Goal: Feedback & Contribution: Leave review/rating

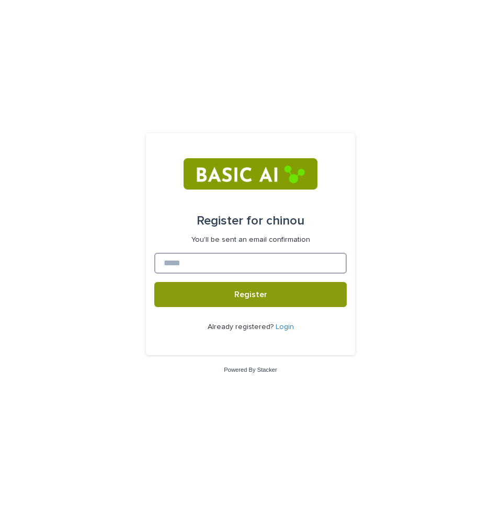
click at [269, 267] on input at bounding box center [250, 263] width 192 height 21
type input "**********"
click at [154, 282] on button "Register" at bounding box center [250, 294] width 192 height 25
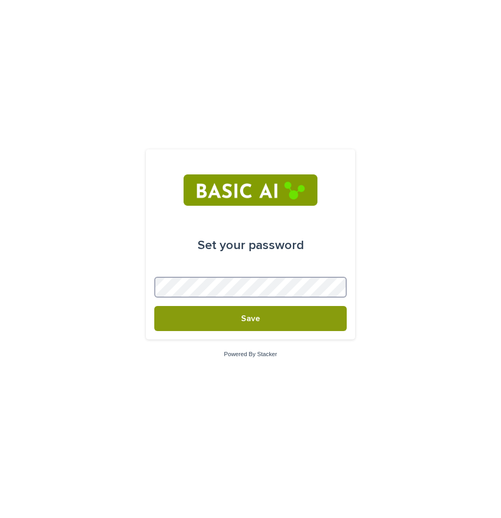
click at [154, 306] on button "Save" at bounding box center [250, 318] width 192 height 25
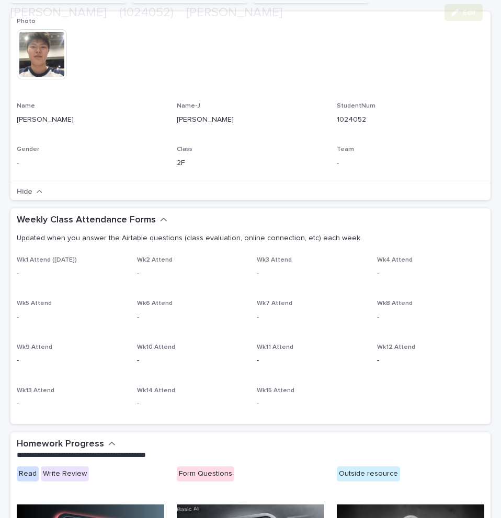
scroll to position [261, 0]
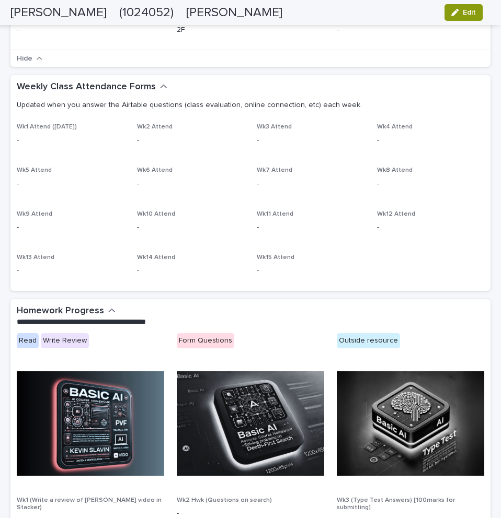
click at [48, 136] on p "-" at bounding box center [71, 140] width 108 height 11
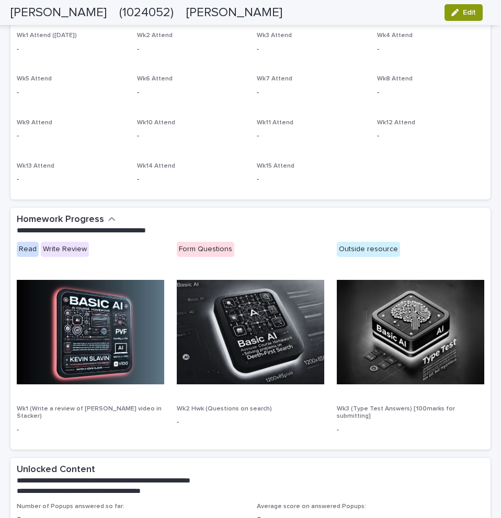
scroll to position [463, 0]
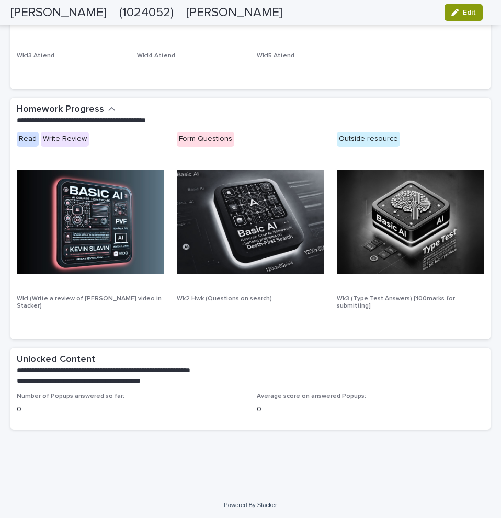
click at [261, 398] on p "Average score on answered Popups:" at bounding box center [370, 396] width 227 height 7
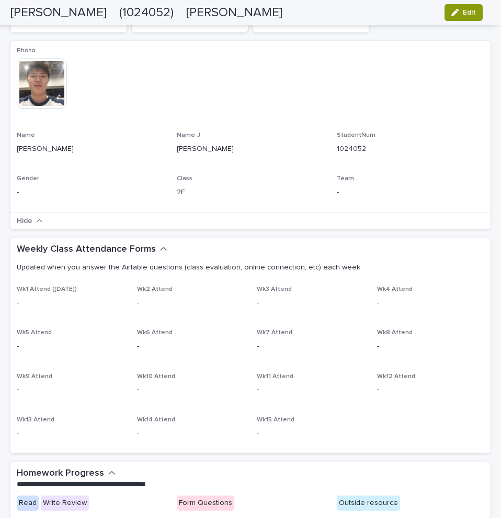
scroll to position [0, 0]
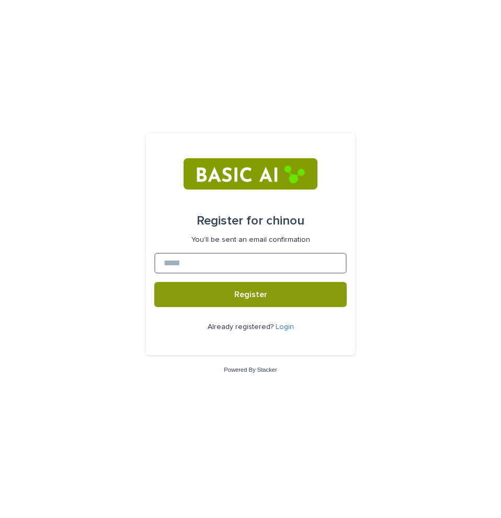
click at [223, 266] on input at bounding box center [250, 263] width 192 height 21
click at [272, 261] on input at bounding box center [250, 263] width 192 height 21
type input "**********"
click at [154, 282] on button "Register" at bounding box center [250, 294] width 192 height 25
click at [277, 329] on link "Login" at bounding box center [284, 326] width 18 height 7
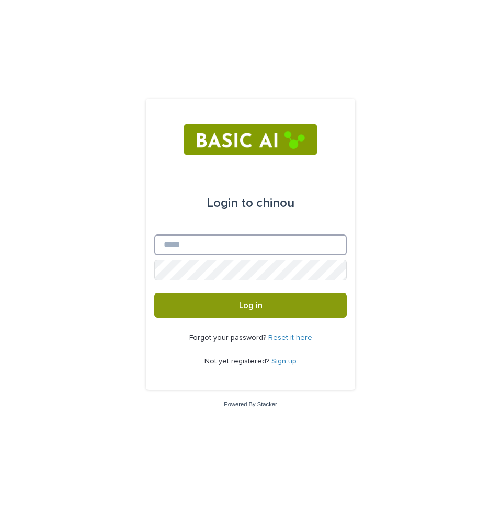
click at [249, 250] on input "Email" at bounding box center [250, 245] width 192 height 21
click at [238, 251] on input "Email" at bounding box center [250, 245] width 192 height 21
type input "**********"
click at [154, 293] on button "Log in" at bounding box center [250, 305] width 192 height 25
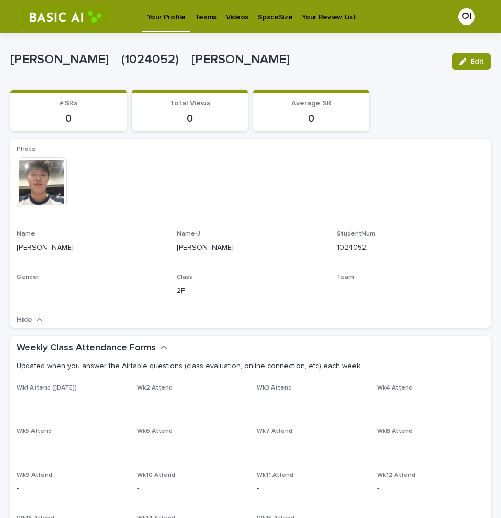
click at [233, 14] on p "Videos" at bounding box center [237, 11] width 22 height 22
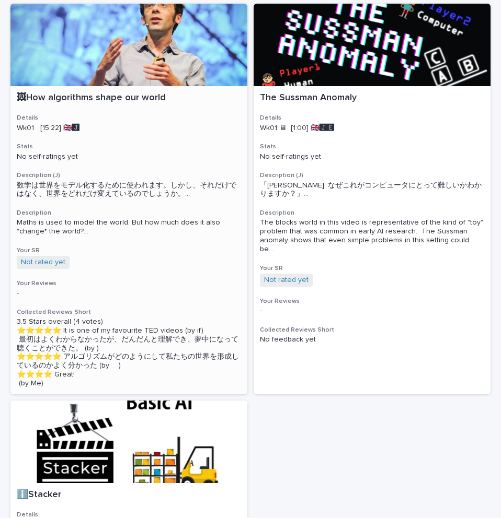
scroll to position [105, 0]
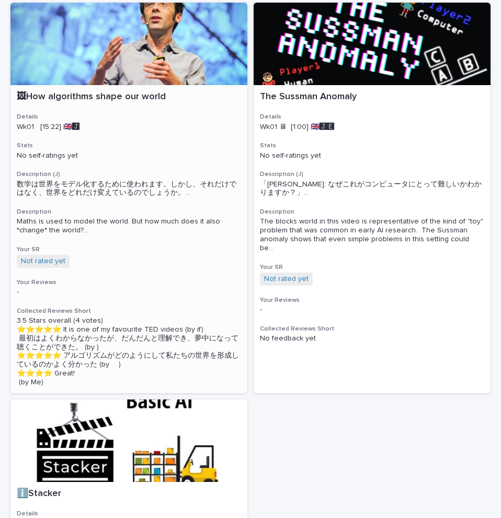
click at [98, 98] on p "🖼How algorithms shape our world" at bounding box center [129, 96] width 224 height 11
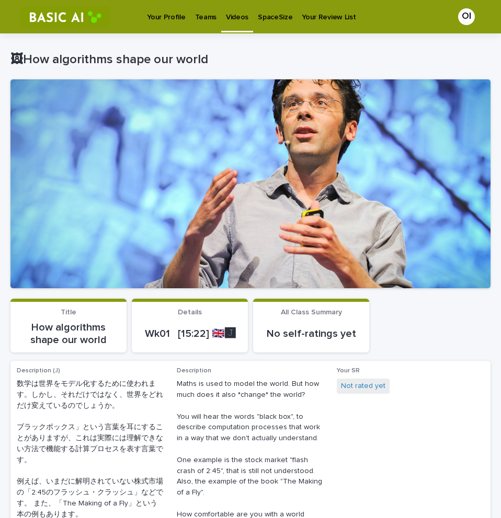
click at [195, 18] on p "Teams" at bounding box center [205, 11] width 21 height 22
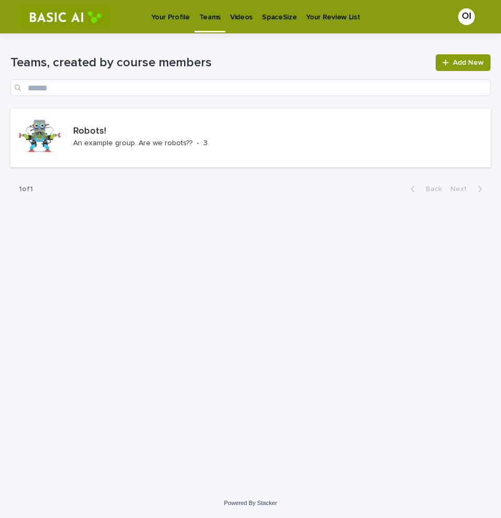
click at [230, 20] on p "Videos" at bounding box center [241, 11] width 22 height 22
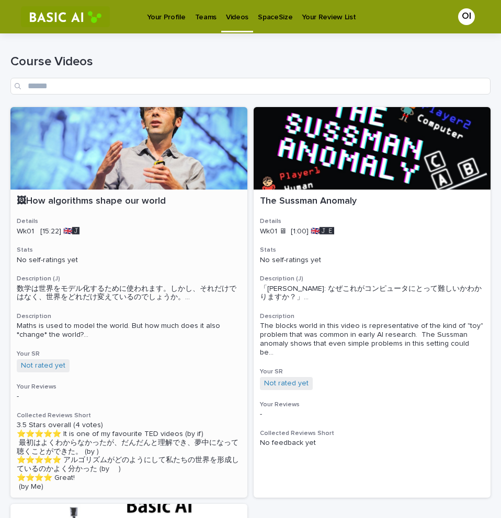
click at [103, 206] on p "🖼How algorithms shape our world" at bounding box center [129, 201] width 224 height 11
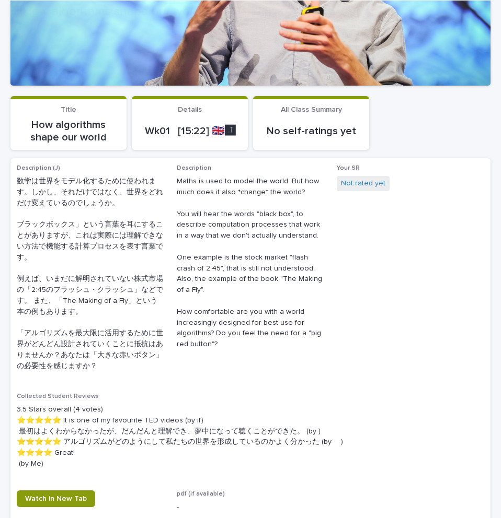
scroll to position [314, 0]
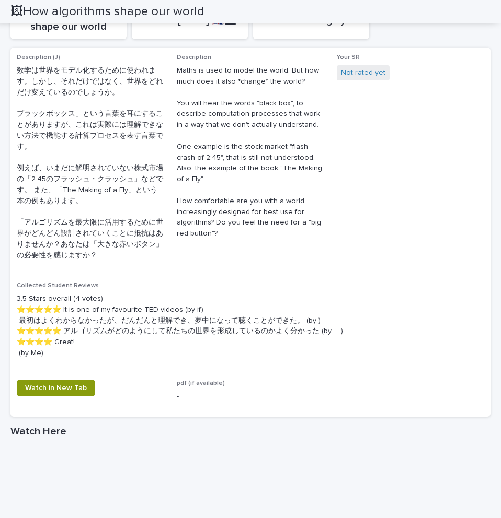
click at [155, 315] on p "3.5 Stars overall (4 votes) ⭐️⭐️⭐️⭐️⭐️ It is one of my favourite TED videos (by…" at bounding box center [250, 326] width 467 height 65
click at [137, 313] on p "3.5 Stars overall (4 votes) ⭐️⭐️⭐️⭐️⭐️ It is one of my favourite TED videos (by…" at bounding box center [250, 326] width 467 height 65
click at [325, 320] on p "3.5 Stars overall (4 votes) ⭐️⭐️⭐️⭐️⭐️ It is one of my favourite TED videos (by…" at bounding box center [250, 326] width 467 height 65
click at [314, 320] on p "3.5 Stars overall (4 votes) ⭐️⭐️⭐️⭐️⭐️ It is one of my favourite TED videos (by…" at bounding box center [250, 326] width 467 height 65
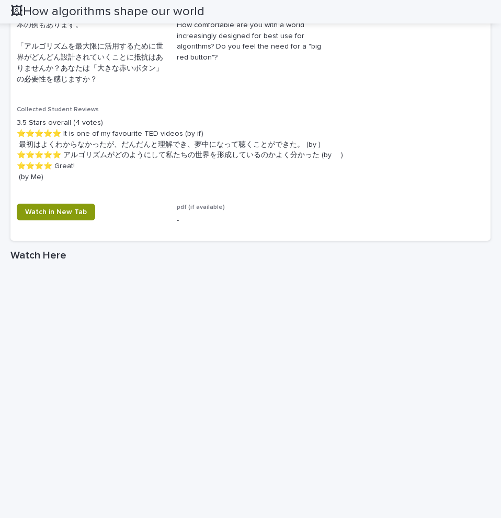
scroll to position [377, 0]
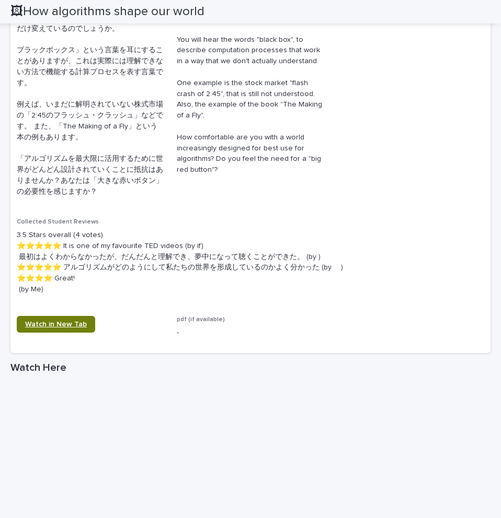
click at [83, 328] on span "Watch in New Tab" at bounding box center [56, 324] width 62 height 7
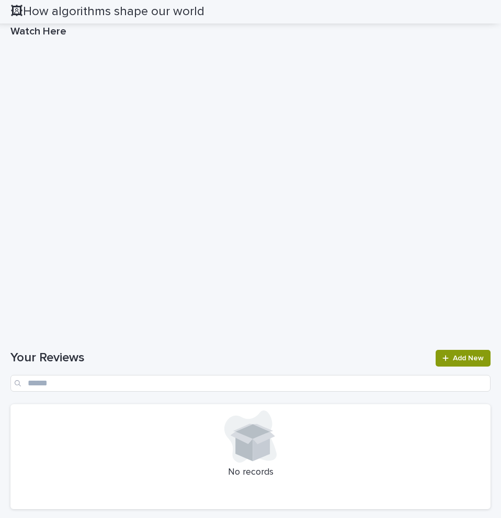
scroll to position [795, 0]
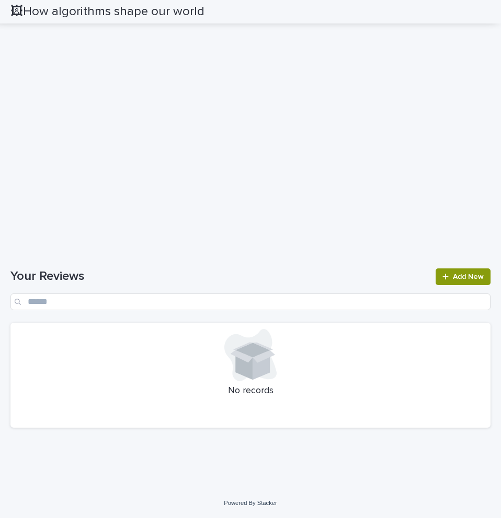
click at [249, 350] on icon at bounding box center [252, 350] width 34 height 15
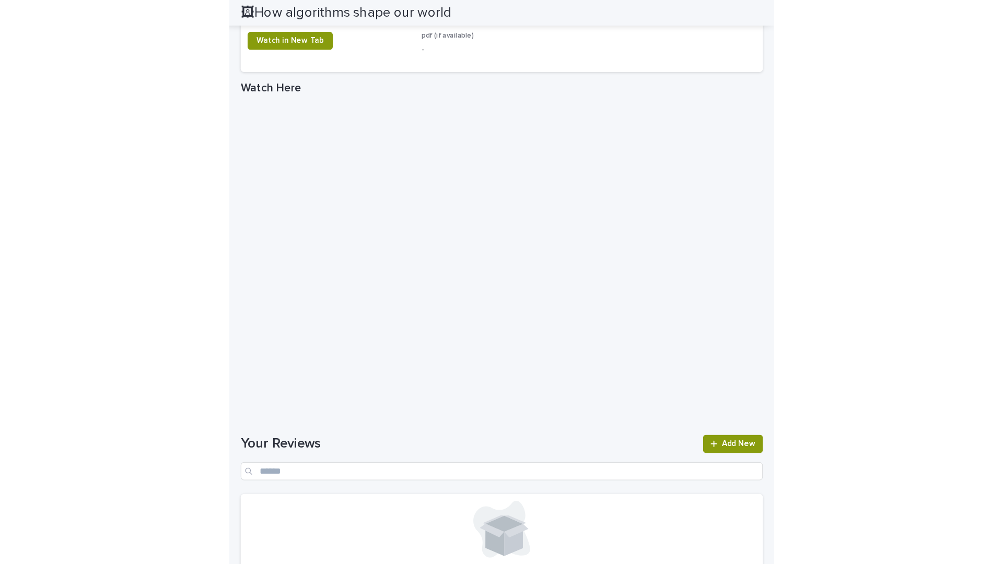
scroll to position [679, 0]
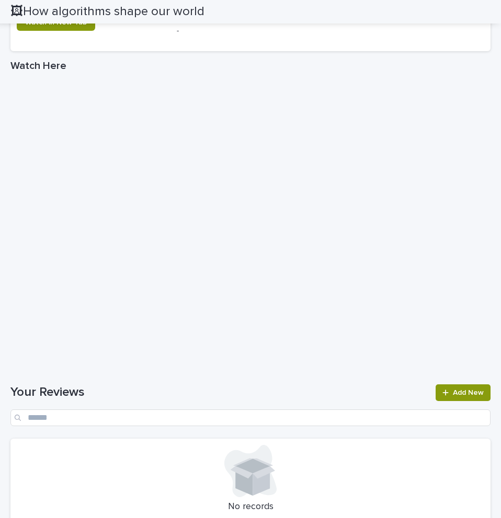
click at [294, 376] on div "Loading... Saving… Your Reviews Add New No records" at bounding box center [250, 458] width 480 height 189
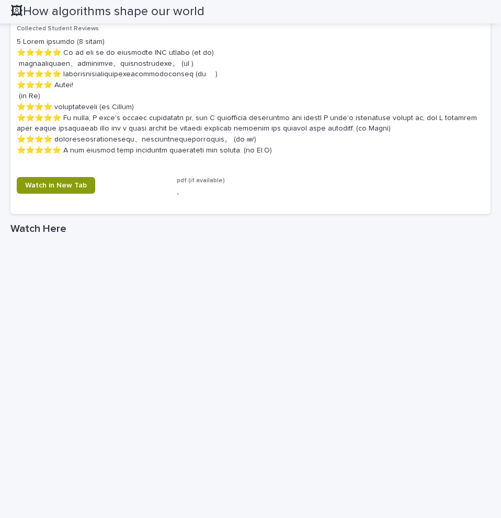
scroll to position [459, 0]
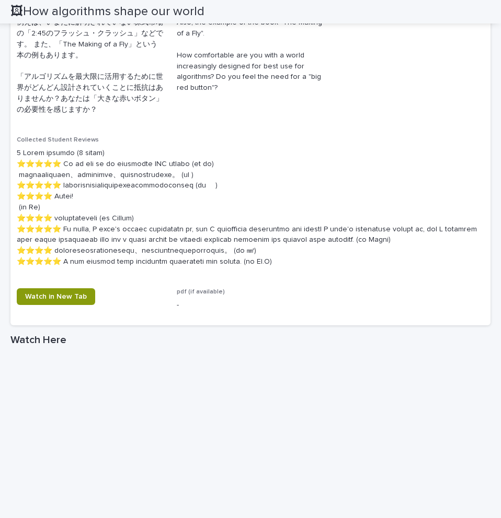
drag, startPoint x: 256, startPoint y: 274, endPoint x: 250, endPoint y: 272, distance: 6.6
click at [253, 274] on div "Collected Student Reviews" at bounding box center [250, 206] width 467 height 140
click at [134, 118] on div "Description (J) 数学は世界をモデル化するために使われます。しかし、それだけではなく、世界をどれだけ変えているのでしょうか。 ブラックボックス」…" at bounding box center [90, 16] width 147 height 216
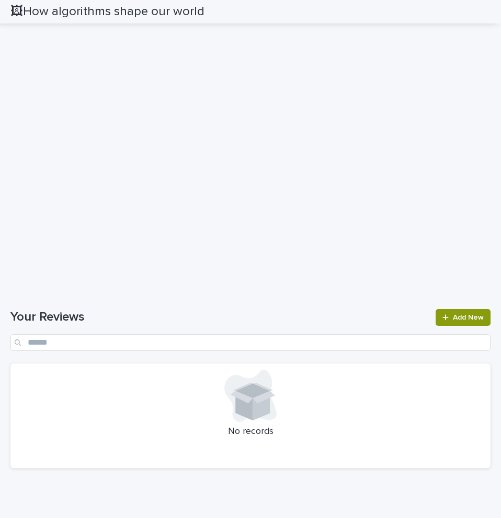
scroll to position [850, 0]
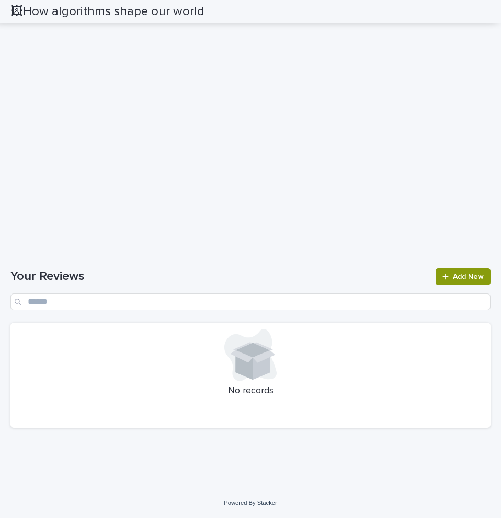
click at [263, 363] on icon at bounding box center [260, 365] width 17 height 30
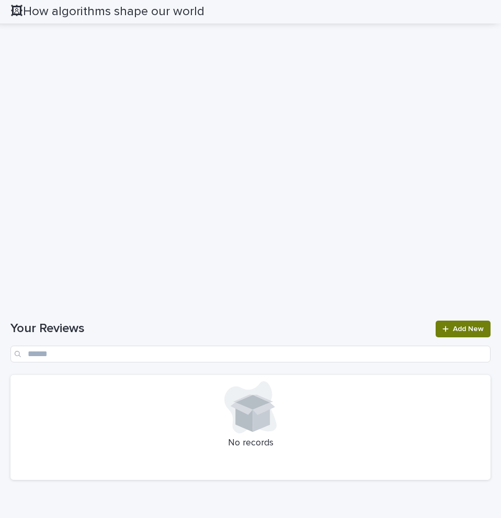
click at [445, 334] on link "Add New" at bounding box center [462, 329] width 55 height 17
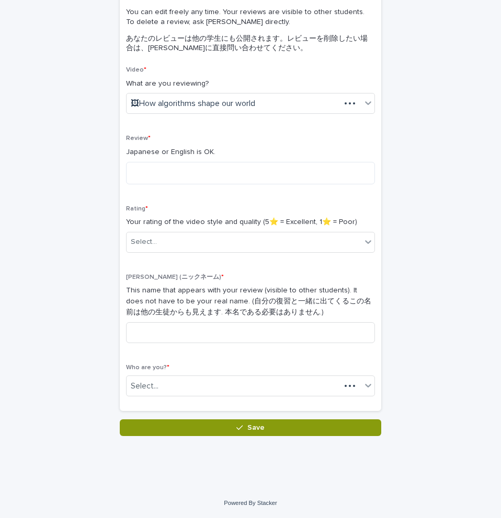
scroll to position [110, 0]
click at [239, 337] on input at bounding box center [250, 332] width 249 height 21
click at [326, 300] on p "This name that appears with your review (visible to other students). It does no…" at bounding box center [250, 301] width 249 height 32
click at [337, 328] on input at bounding box center [250, 332] width 249 height 21
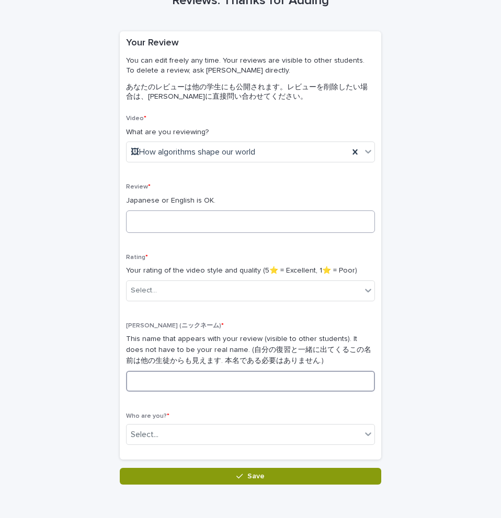
scroll to position [0, 0]
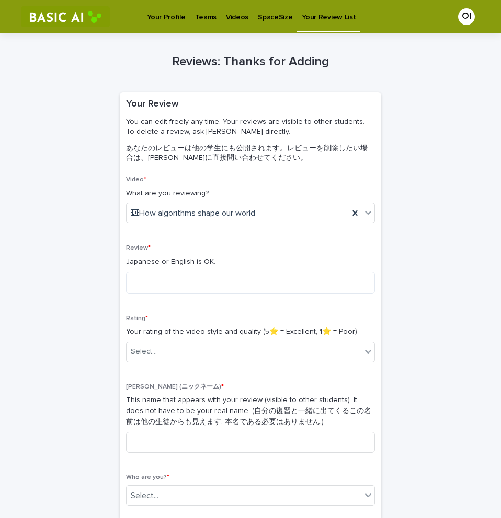
click at [271, 153] on p "あなたのレビューは他の学生にも公開されます。レビューを削除したい場合は、Ianに直接問い合わせてください。" at bounding box center [248, 153] width 245 height 19
click at [366, 211] on icon at bounding box center [368, 212] width 10 height 10
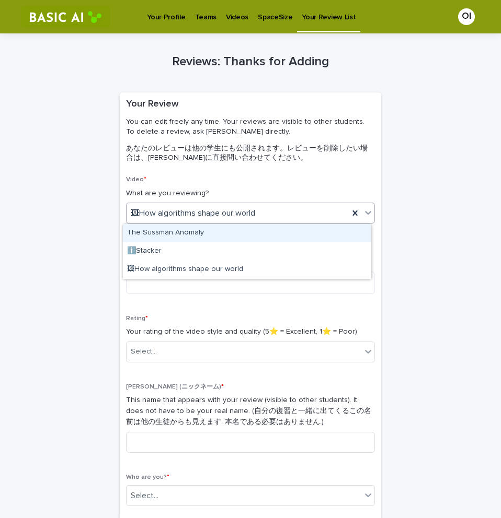
click at [366, 211] on icon at bounding box center [368, 212] width 10 height 10
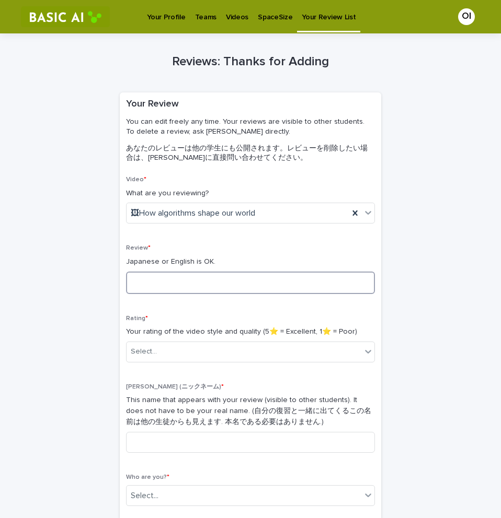
click at [257, 288] on textarea at bounding box center [250, 283] width 249 height 22
click at [229, 19] on p "Videos" at bounding box center [237, 11] width 22 height 22
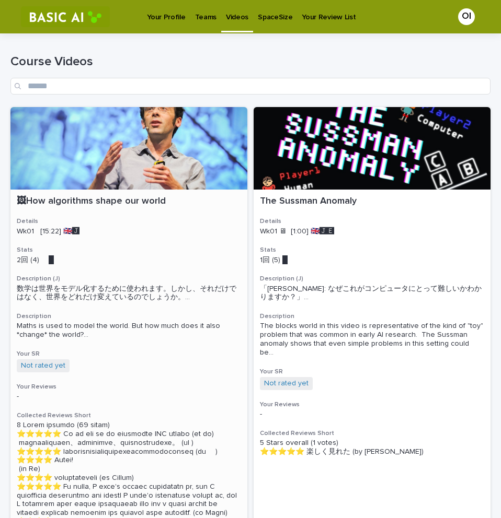
click at [111, 234] on p "Wk01 [15:22] 🇬🇧🅹️" at bounding box center [129, 231] width 224 height 9
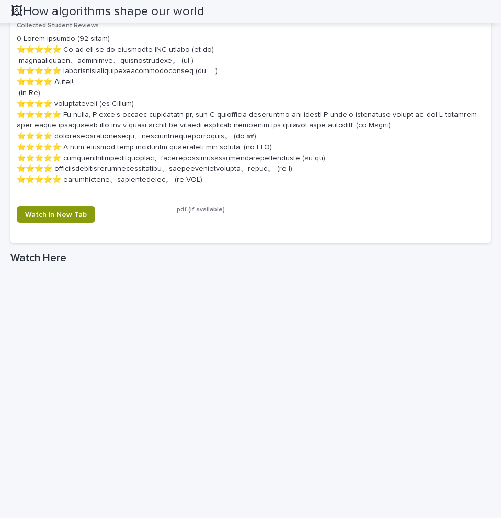
scroll to position [550, 0]
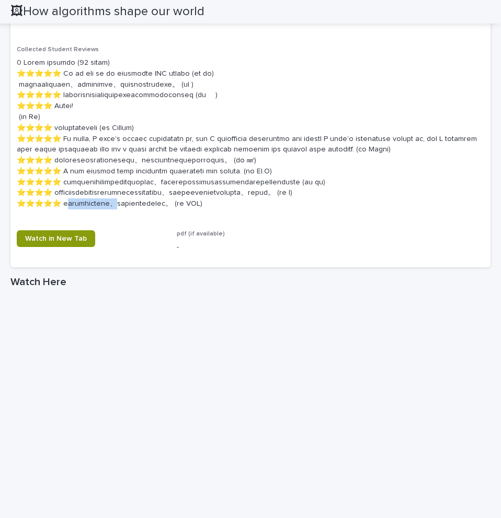
drag, startPoint x: 75, startPoint y: 222, endPoint x: 164, endPoint y: 230, distance: 89.2
click at [161, 210] on p at bounding box center [250, 133] width 467 height 152
click at [164, 210] on p at bounding box center [250, 133] width 467 height 152
click at [240, 218] on div "Collected Student Reviews" at bounding box center [250, 132] width 467 height 172
click at [249, 210] on p at bounding box center [250, 133] width 467 height 152
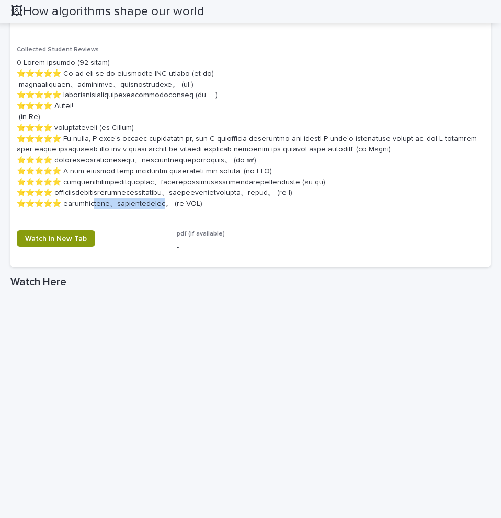
drag, startPoint x: 257, startPoint y: 227, endPoint x: 129, endPoint y: 221, distance: 128.2
click at [129, 210] on p at bounding box center [250, 133] width 467 height 152
click at [128, 210] on p at bounding box center [250, 133] width 467 height 152
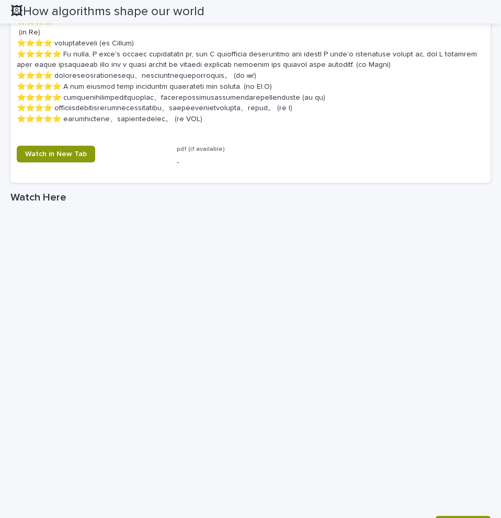
scroll to position [904, 0]
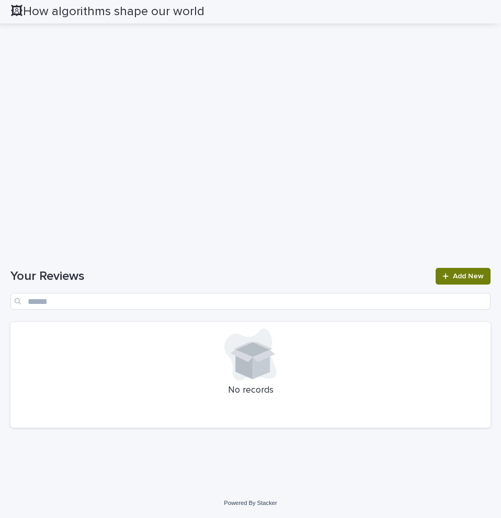
click at [446, 271] on link "Add New" at bounding box center [462, 276] width 55 height 17
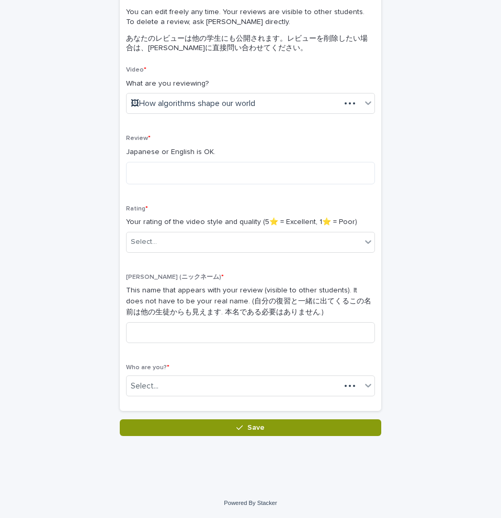
scroll to position [110, 0]
click at [282, 181] on textarea at bounding box center [250, 173] width 249 height 22
drag, startPoint x: 260, startPoint y: 150, endPoint x: 251, endPoint y: 158, distance: 12.2
click at [259, 149] on p "Japanese or English is OK." at bounding box center [250, 152] width 249 height 11
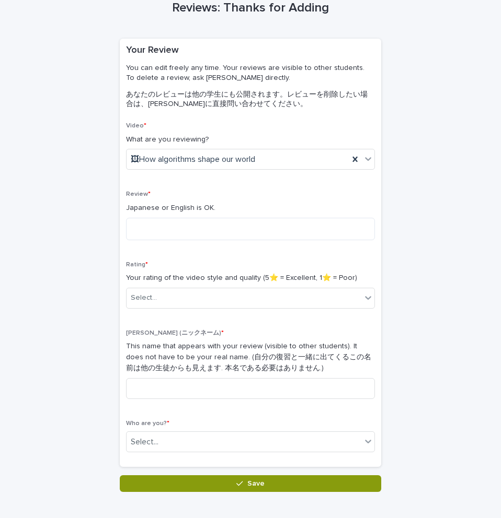
scroll to position [0, 0]
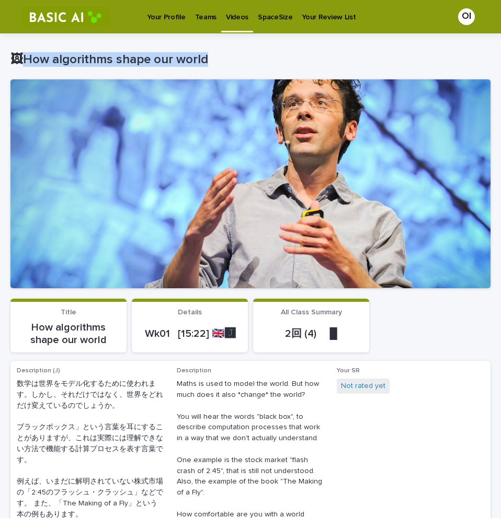
drag, startPoint x: 26, startPoint y: 59, endPoint x: 246, endPoint y: 64, distance: 219.5
click at [246, 64] on p "🖼How algorithms shape our world" at bounding box center [248, 59] width 476 height 15
copy p "ow algorithms shape our world"
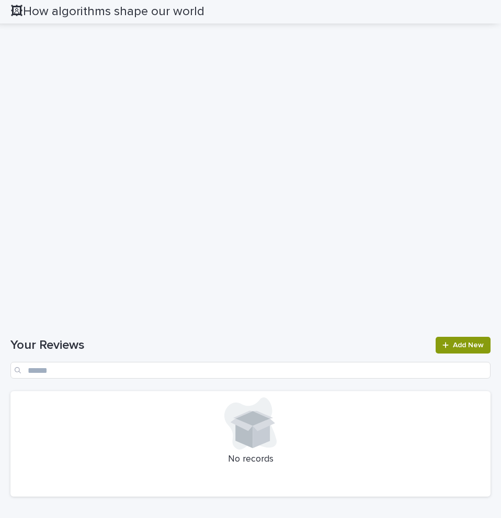
scroll to position [926, 0]
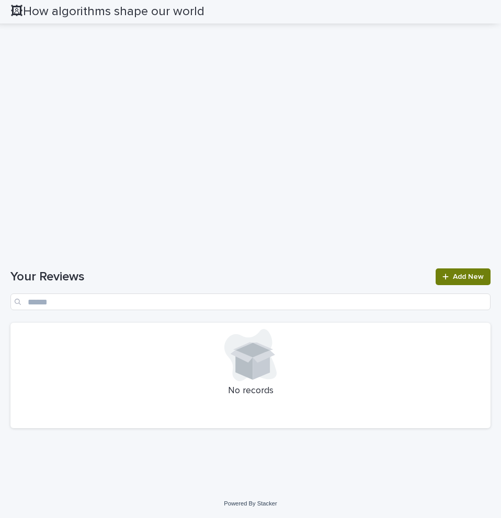
click at [444, 278] on div at bounding box center [447, 276] width 10 height 7
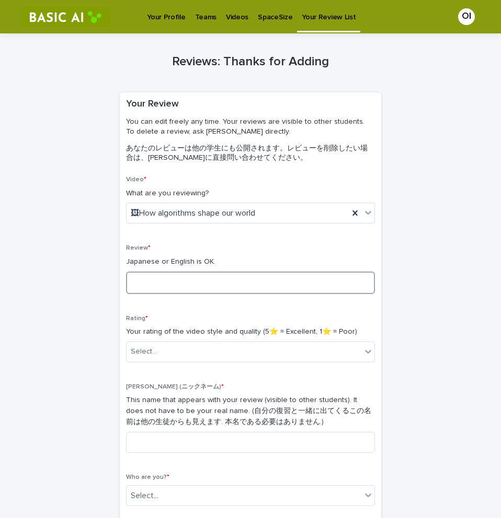
click at [264, 283] on textarea at bounding box center [250, 283] width 249 height 22
type textarea "*"
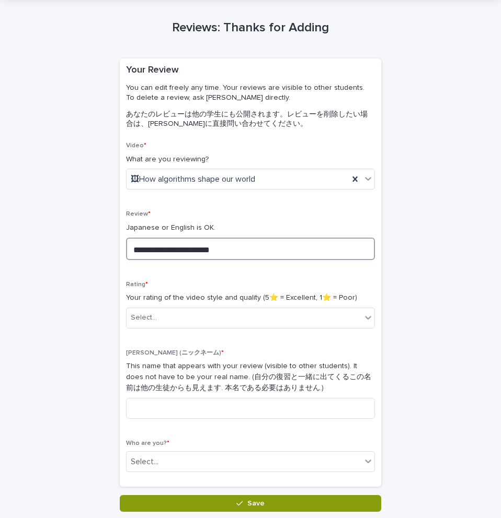
scroll to position [52, 0]
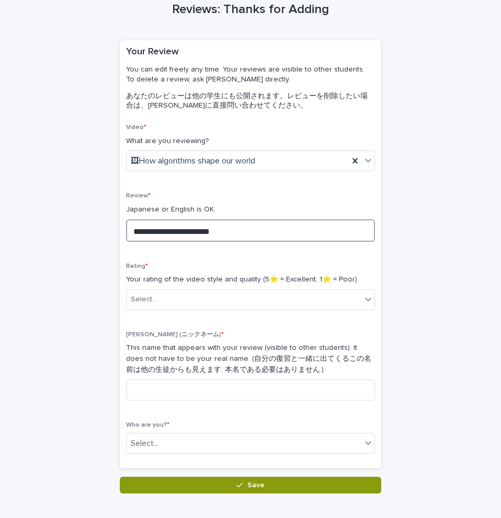
click at [338, 233] on textarea "**********" at bounding box center [250, 230] width 249 height 22
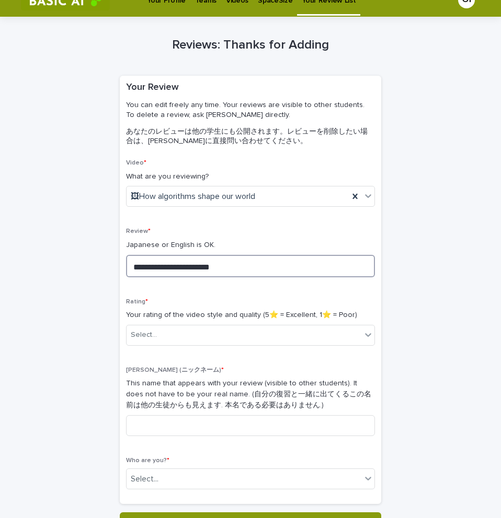
scroll to position [0, 0]
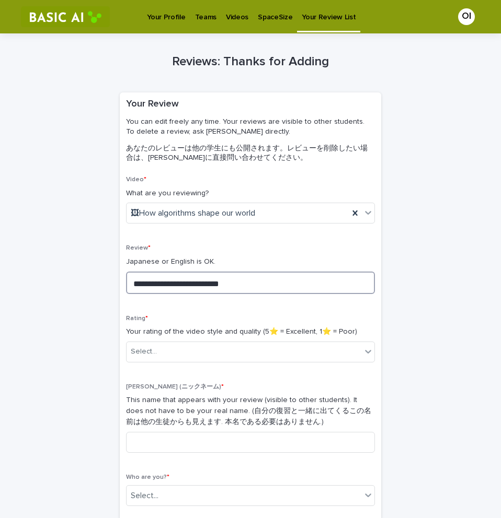
click at [336, 281] on textarea "**********" at bounding box center [250, 283] width 249 height 22
click at [351, 288] on textarea "**********" at bounding box center [250, 283] width 249 height 22
drag, startPoint x: 349, startPoint y: 279, endPoint x: 349, endPoint y: 271, distance: 7.8
click at [348, 279] on textarea "**********" at bounding box center [250, 283] width 249 height 22
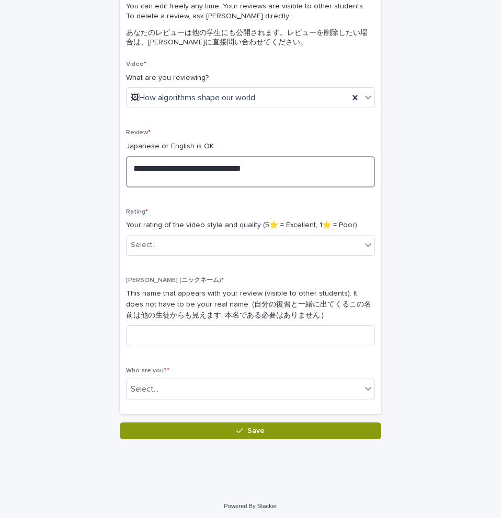
scroll to position [119, 0]
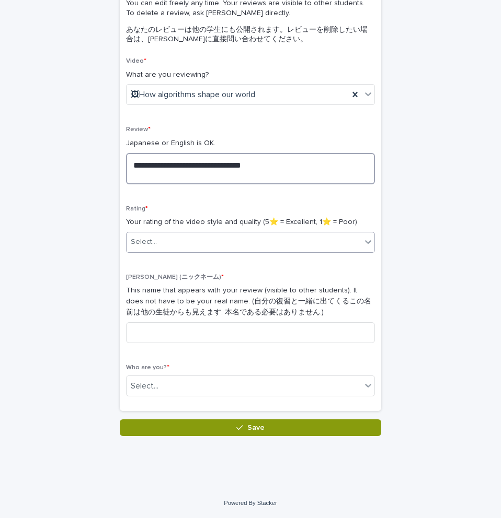
type textarea "**********"
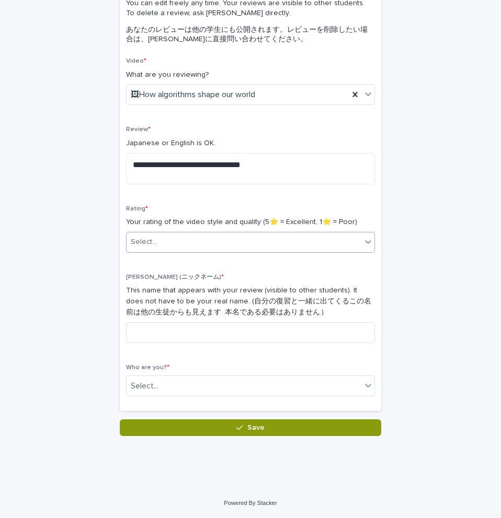
click at [368, 245] on icon at bounding box center [368, 242] width 10 height 10
click at [400, 243] on div "**********" at bounding box center [250, 176] width 480 height 522
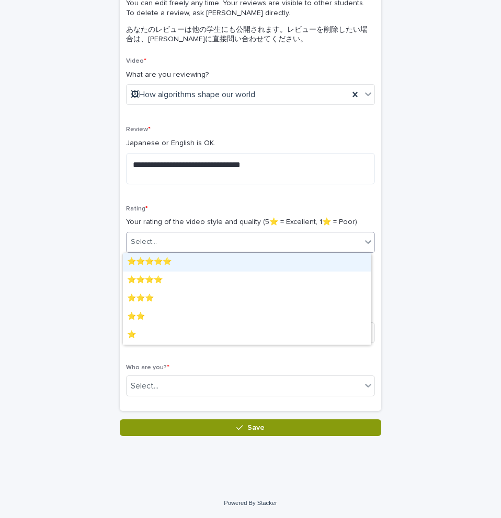
click at [299, 241] on div "Select..." at bounding box center [243, 242] width 235 height 17
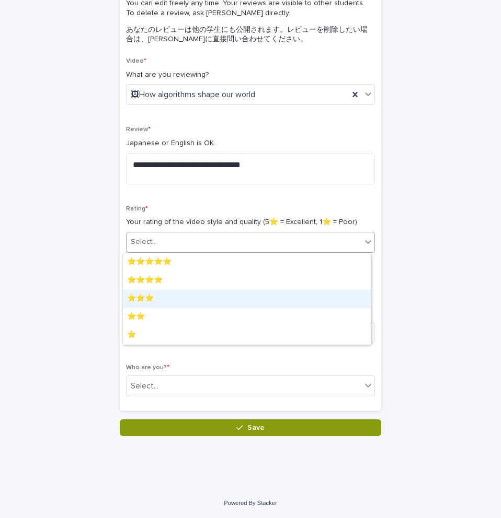
click at [230, 295] on div "⭐️⭐️⭐️" at bounding box center [247, 299] width 248 height 18
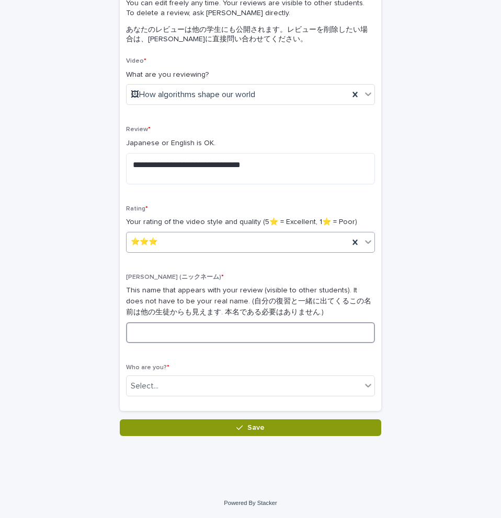
click at [206, 341] on input at bounding box center [250, 332] width 249 height 21
click at [446, 302] on div "**********" at bounding box center [250, 176] width 480 height 522
click at [209, 327] on input at bounding box center [250, 332] width 249 height 21
drag, startPoint x: 209, startPoint y: 304, endPoint x: 218, endPoint y: 310, distance: 11.2
click at [209, 303] on p "This name that appears with your review (visible to other students). It does no…" at bounding box center [250, 301] width 249 height 32
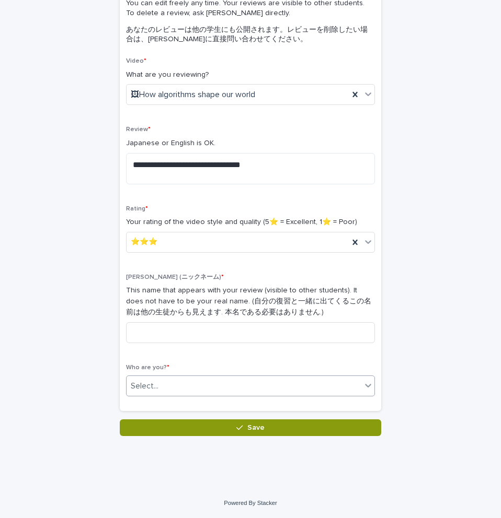
click at [273, 385] on div "Select..." at bounding box center [243, 386] width 235 height 17
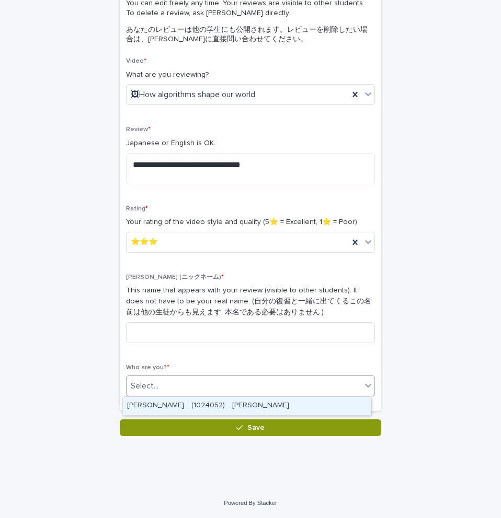
click at [275, 407] on div "OKAMURA Isaki　(1024052)　岡村　武樹" at bounding box center [247, 406] width 248 height 18
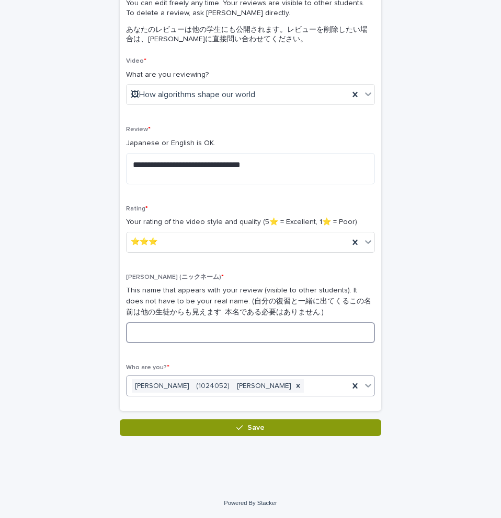
click at [295, 334] on input at bounding box center [250, 332] width 249 height 21
click at [281, 333] on input at bounding box center [250, 332] width 249 height 21
click at [223, 342] on input at bounding box center [250, 332] width 249 height 21
click at [253, 337] on input at bounding box center [250, 332] width 249 height 21
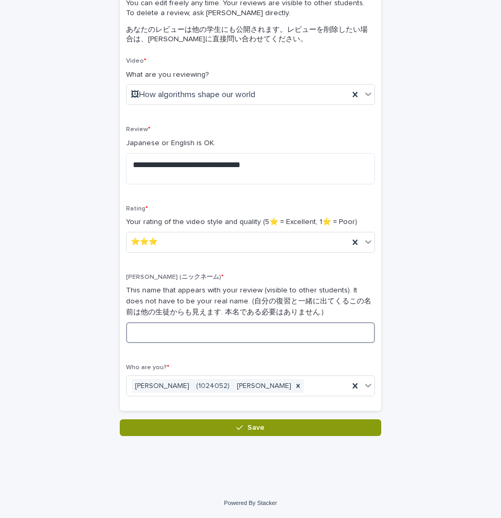
click at [249, 336] on input at bounding box center [250, 332] width 249 height 21
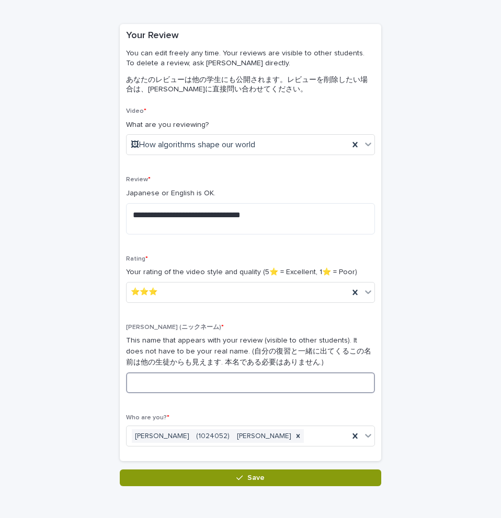
scroll to position [0, 0]
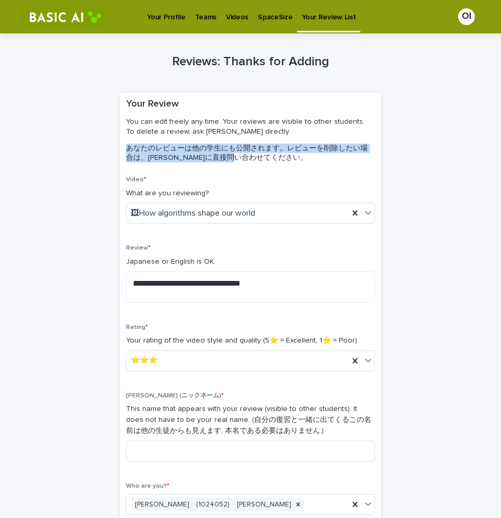
drag, startPoint x: 267, startPoint y: 164, endPoint x: 103, endPoint y: 148, distance: 164.3
click at [103, 148] on div "**********" at bounding box center [250, 294] width 480 height 522
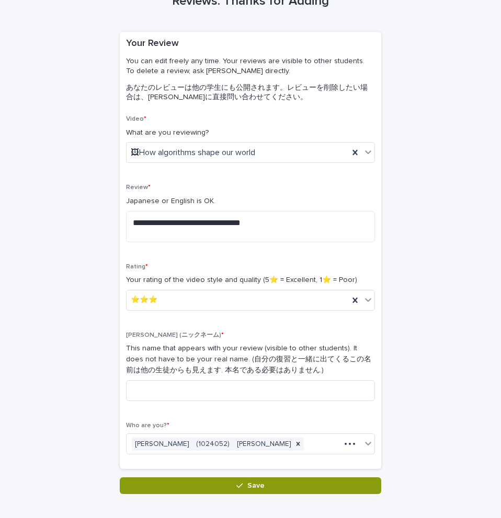
scroll to position [119, 0]
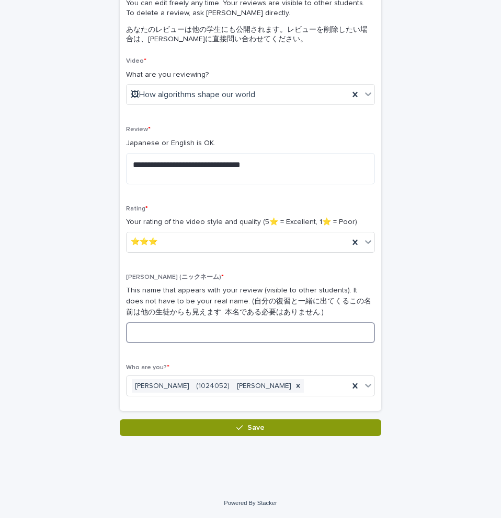
click at [282, 331] on input at bounding box center [250, 332] width 249 height 21
type input "*"
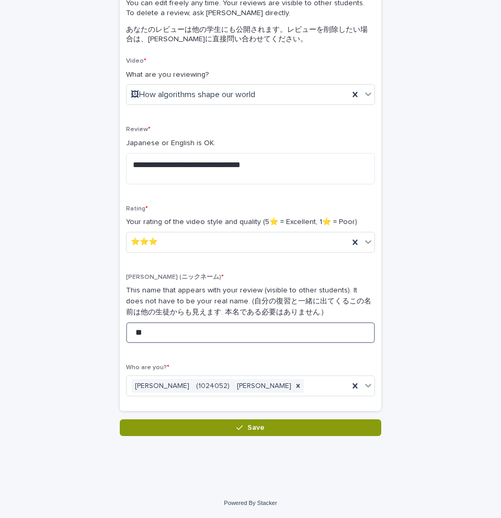
type input "*"
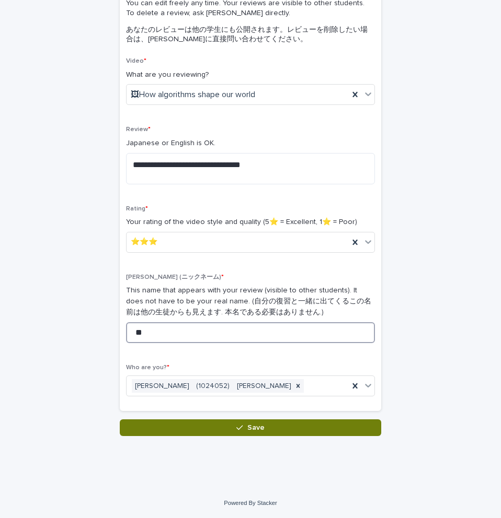
type input "**"
click at [182, 428] on button "Save" at bounding box center [250, 428] width 261 height 17
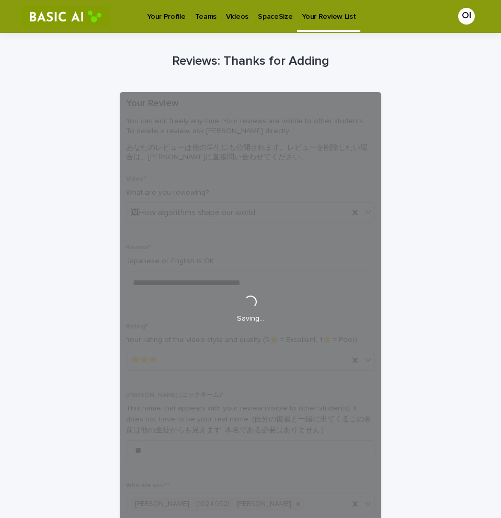
scroll to position [0, 0]
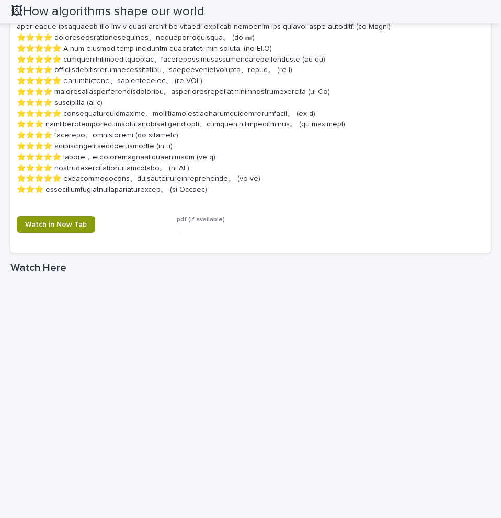
scroll to position [523, 0]
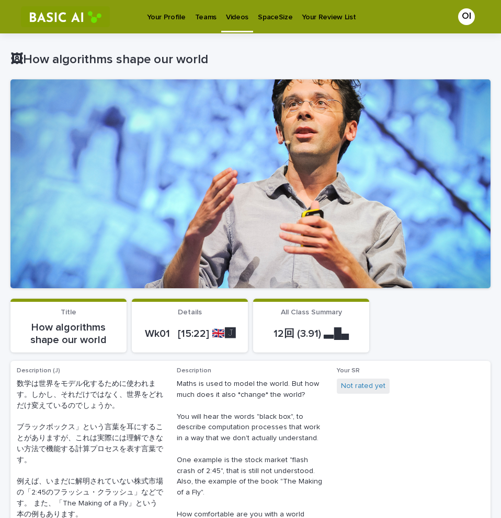
click at [228, 24] on link "Videos" at bounding box center [237, 15] width 32 height 31
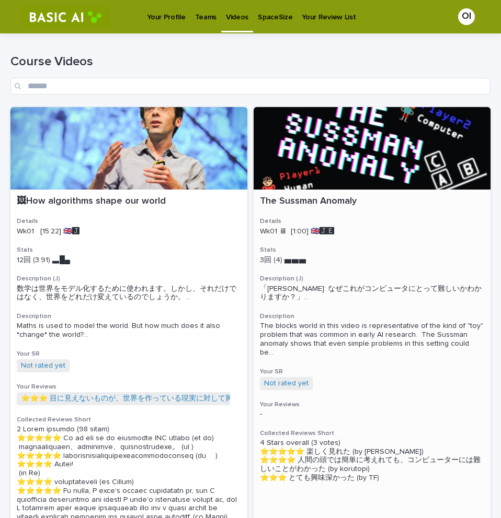
click at [340, 205] on p "The Sussman Anomaly" at bounding box center [372, 201] width 224 height 11
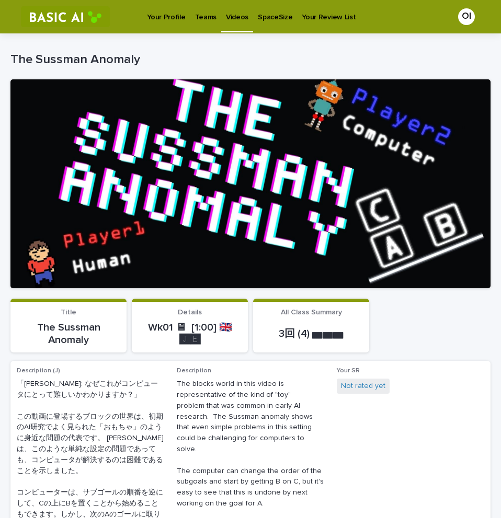
click at [170, 24] on link "Your Profile" at bounding box center [166, 16] width 48 height 32
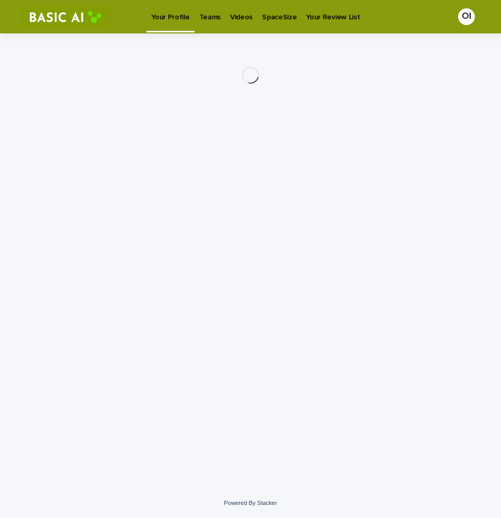
click at [235, 16] on p "Videos" at bounding box center [241, 11] width 22 height 22
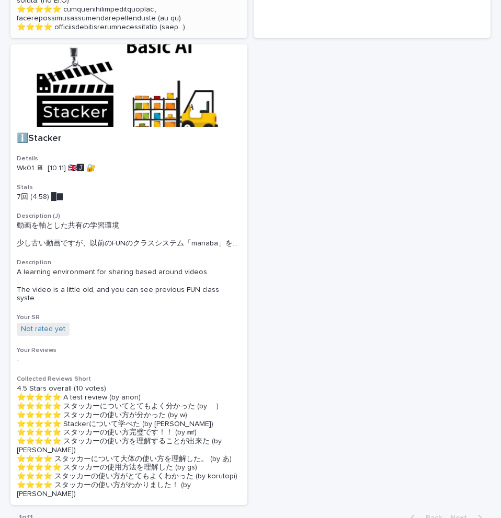
scroll to position [527, 0]
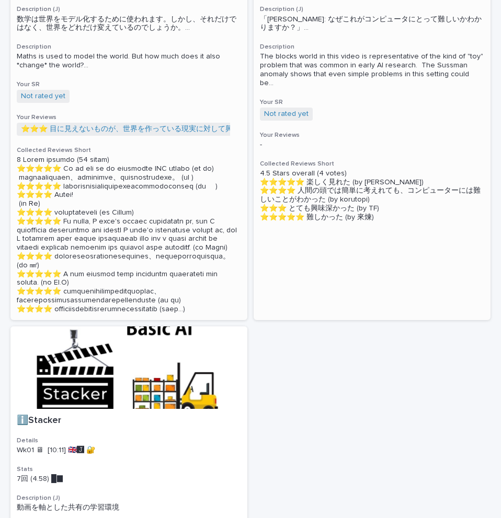
click at [325, 121] on div "The Sussman Anomaly Details Wk01 🖥 [1:00] 🇬🇧🅹️🅴️ Stats 3回 (4) ▅▅▅　　 Description…" at bounding box center [371, 74] width 237 height 308
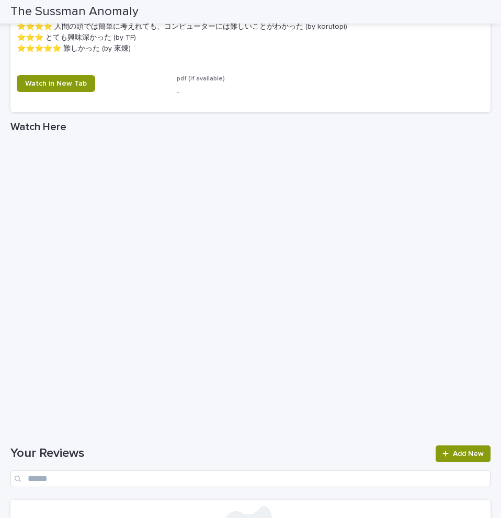
scroll to position [440, 0]
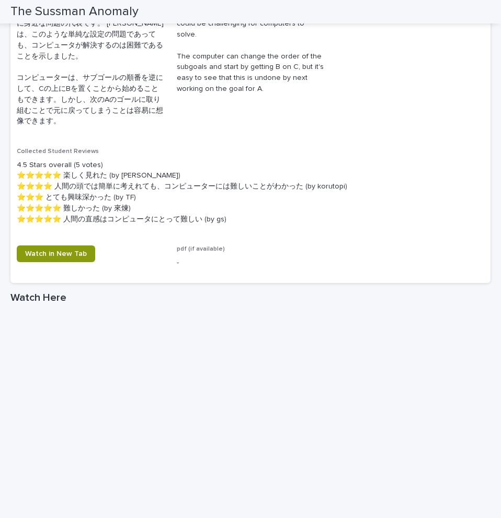
scroll to position [429, 0]
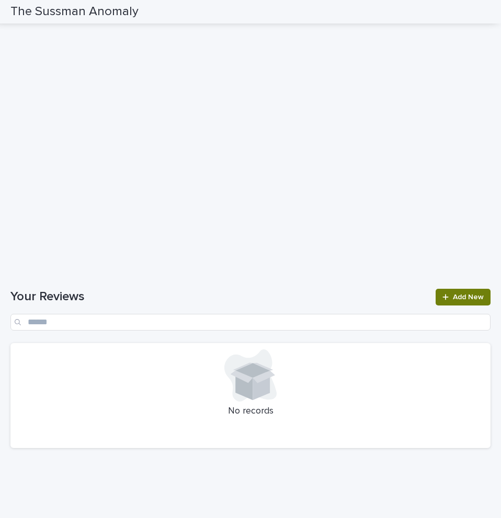
click at [467, 292] on link "Add New" at bounding box center [462, 297] width 55 height 17
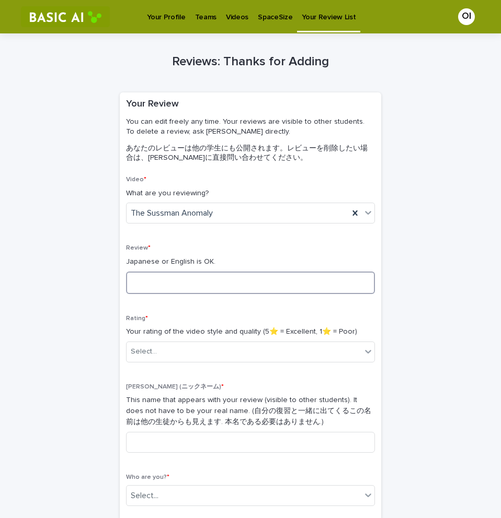
click at [273, 275] on textarea at bounding box center [250, 283] width 249 height 22
type textarea "*"
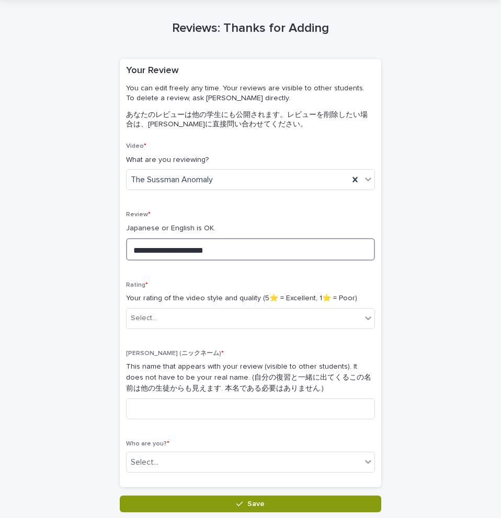
scroll to position [52, 0]
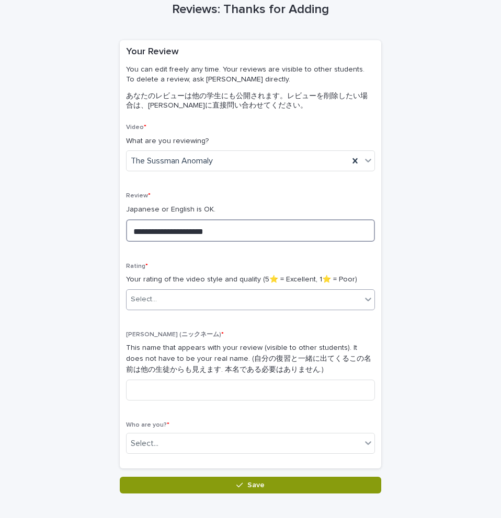
type textarea "**********"
click at [263, 300] on div "Select..." at bounding box center [243, 299] width 235 height 17
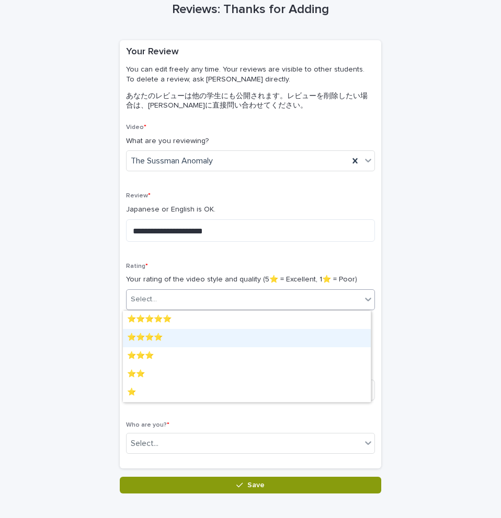
click at [241, 342] on div "⭐️⭐️⭐️⭐️" at bounding box center [247, 338] width 248 height 18
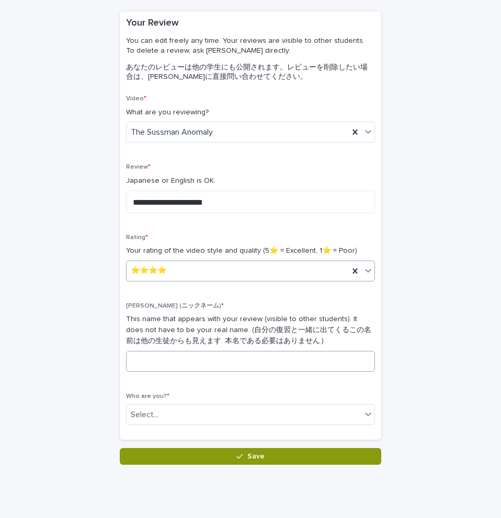
scroll to position [110, 0]
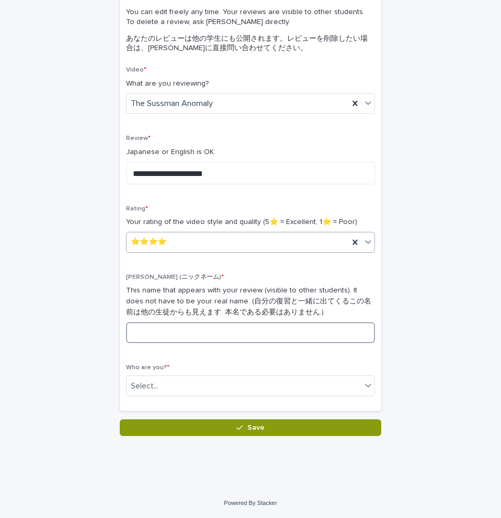
click at [244, 334] on input at bounding box center [250, 332] width 249 height 21
type input "**"
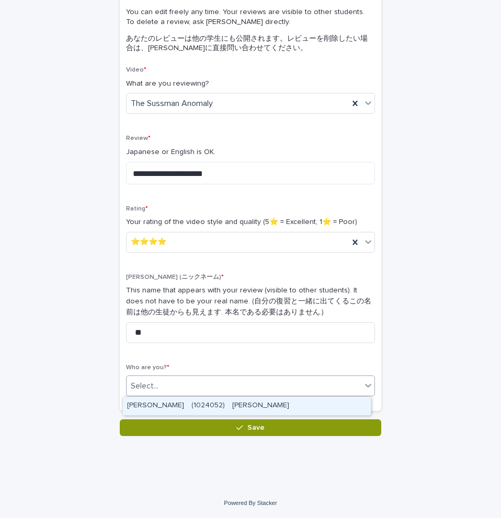
click at [219, 393] on div "Select..." at bounding box center [243, 386] width 235 height 17
click at [219, 399] on div "OKAMURA Isaki　(1024052)　岡村　武樹" at bounding box center [247, 406] width 248 height 18
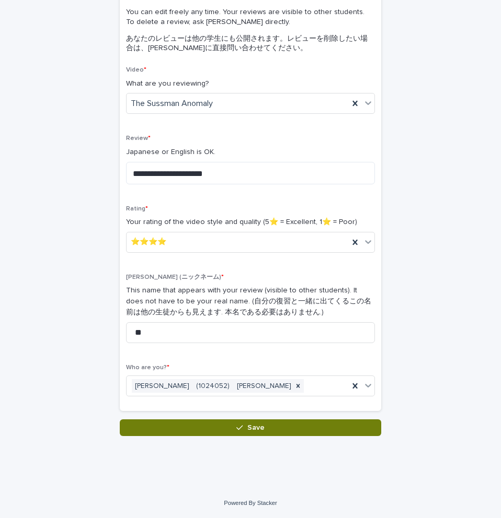
click at [230, 423] on button "Save" at bounding box center [250, 428] width 261 height 17
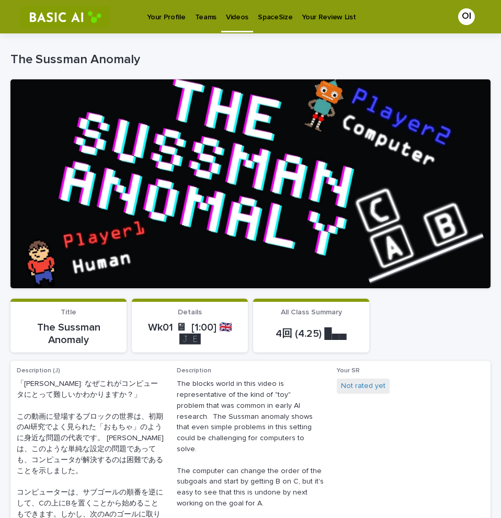
click at [221, 12] on div "Videos" at bounding box center [237, 11] width 32 height 22
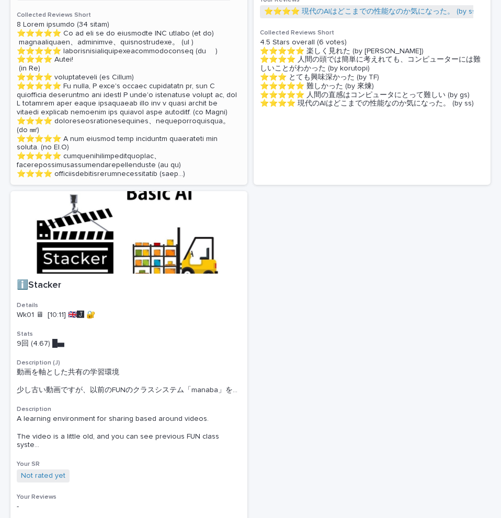
scroll to position [386, 0]
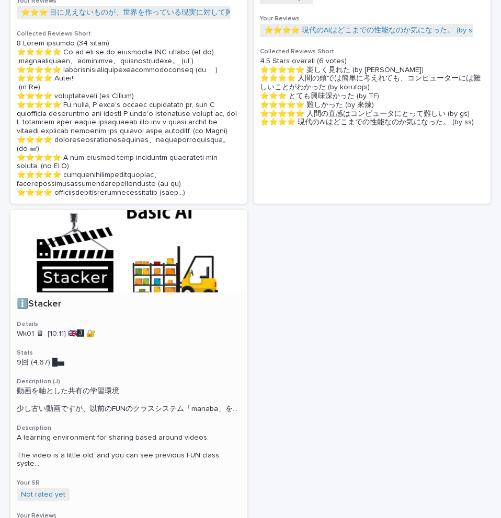
click at [144, 363] on div "ℹ️Stacker Details Wk01 🖥 [10:11] 🇬🇧🅹️ 🔐 Stats 9回 (4.67) █▅　　　 Description (J) 動…" at bounding box center [128, 508] width 237 height 431
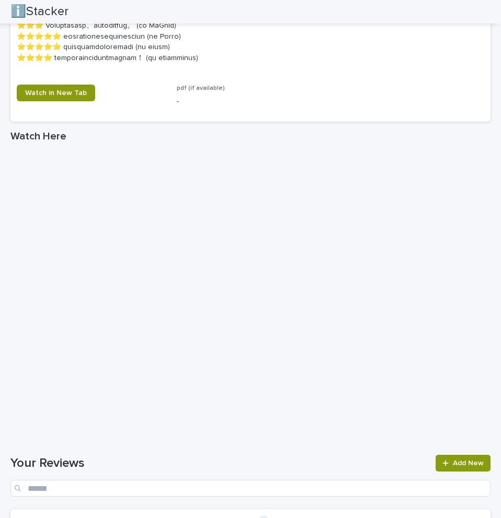
scroll to position [1166, 0]
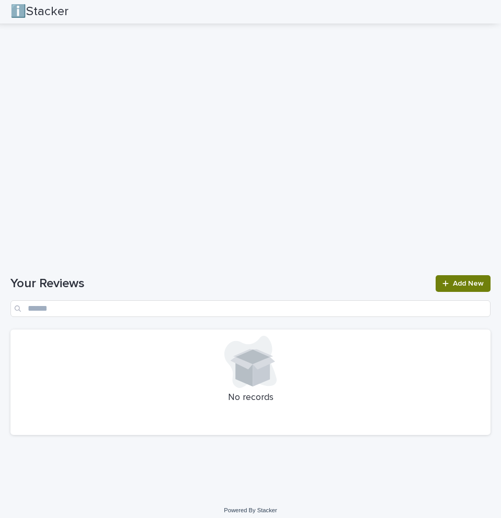
click at [453, 282] on span "Add New" at bounding box center [468, 283] width 31 height 7
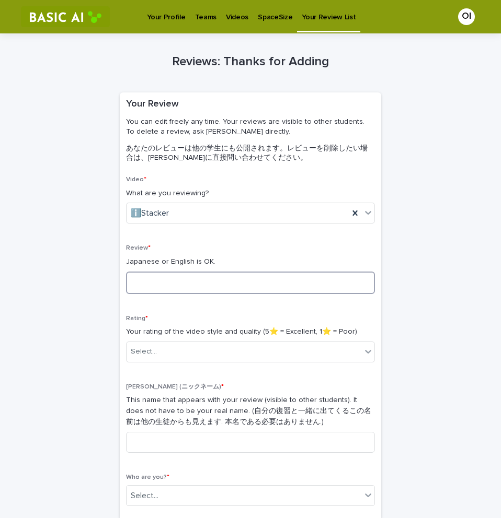
click at [224, 285] on textarea at bounding box center [250, 283] width 249 height 22
type textarea "**********"
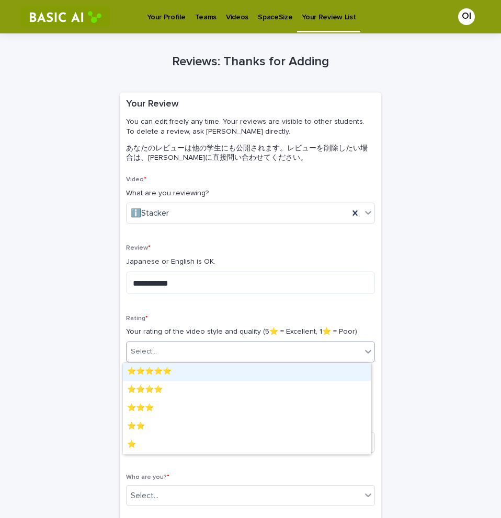
click at [262, 357] on div "Select..." at bounding box center [243, 351] width 235 height 17
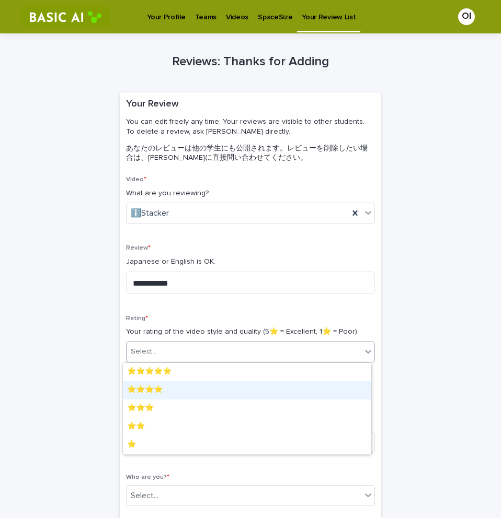
click at [240, 395] on div "⭐️⭐️⭐️⭐️" at bounding box center [247, 390] width 248 height 18
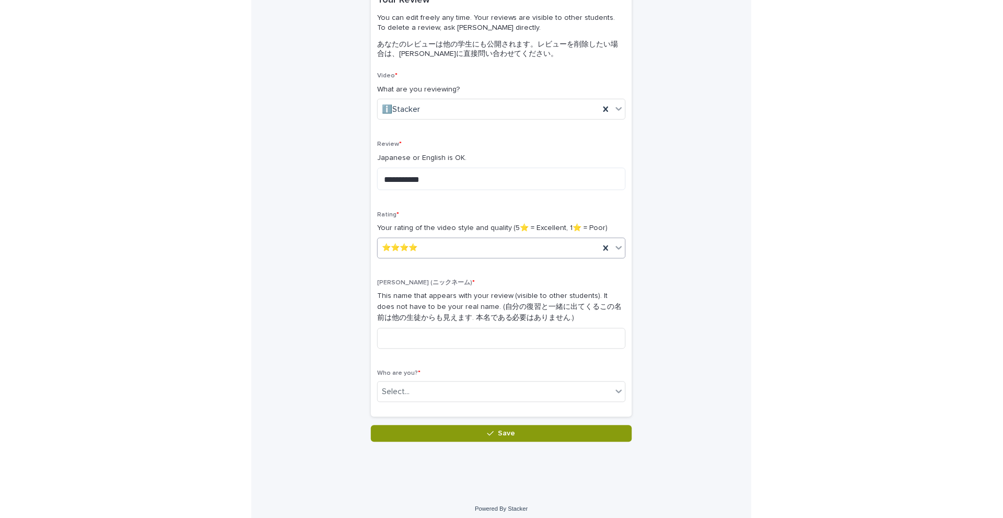
scroll to position [110, 0]
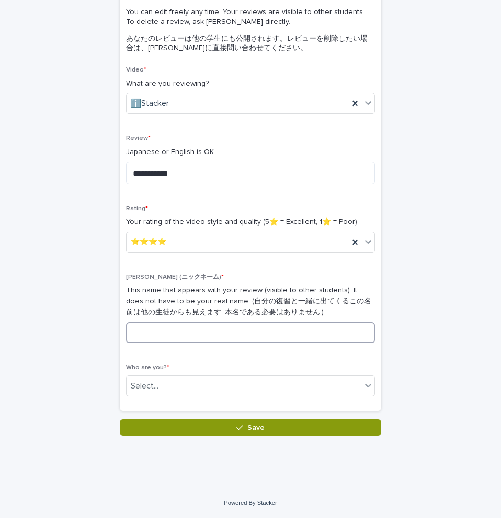
click at [174, 340] on input at bounding box center [250, 332] width 249 height 21
type input "**"
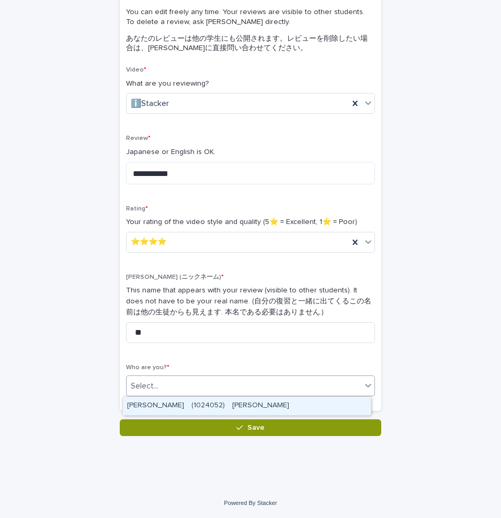
click at [216, 390] on div "Select..." at bounding box center [243, 386] width 235 height 17
click at [222, 406] on div "OKAMURA Isaki　(1024052)　岡村　武樹" at bounding box center [247, 406] width 248 height 18
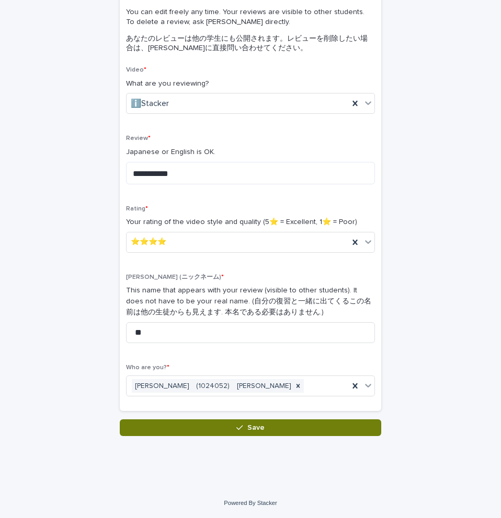
click at [213, 431] on button "Save" at bounding box center [250, 428] width 261 height 17
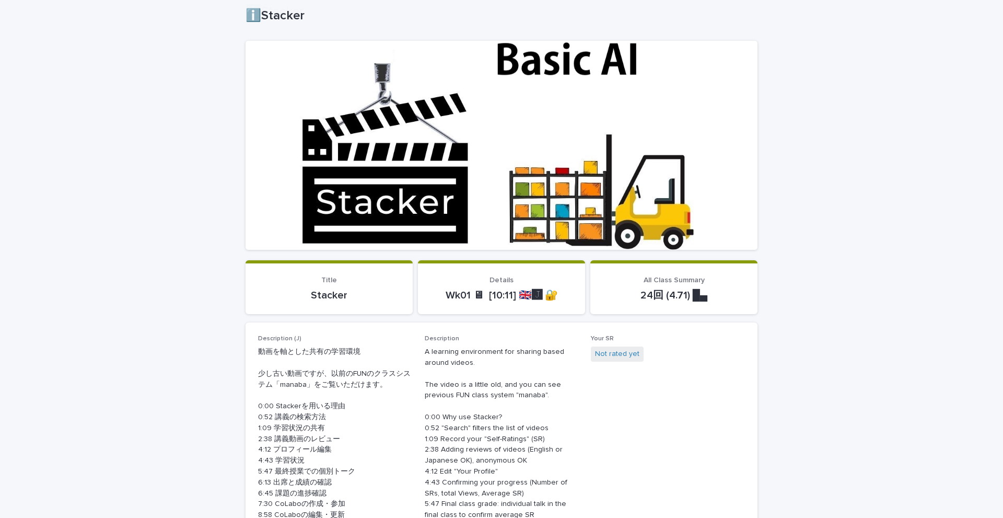
scroll to position [209, 0]
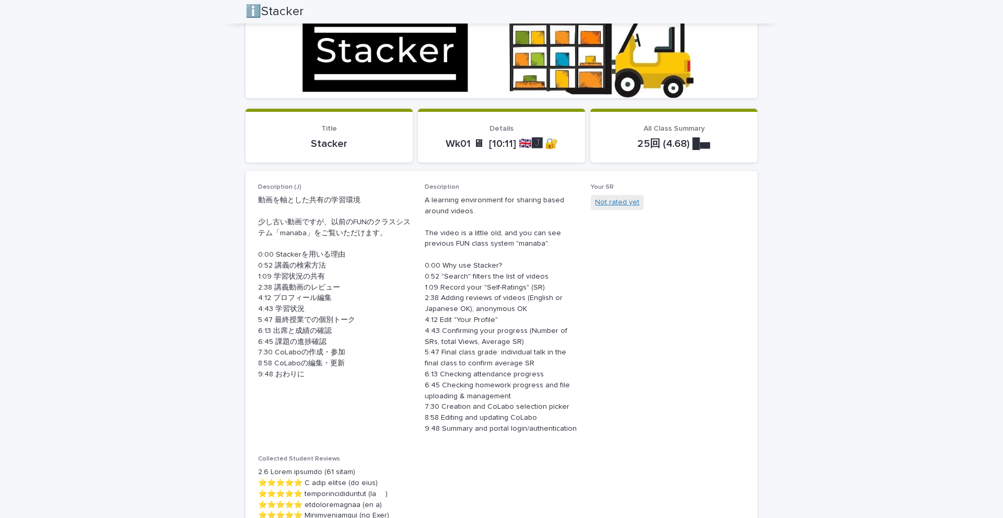
click at [500, 206] on link "Not rated yet" at bounding box center [617, 202] width 44 height 11
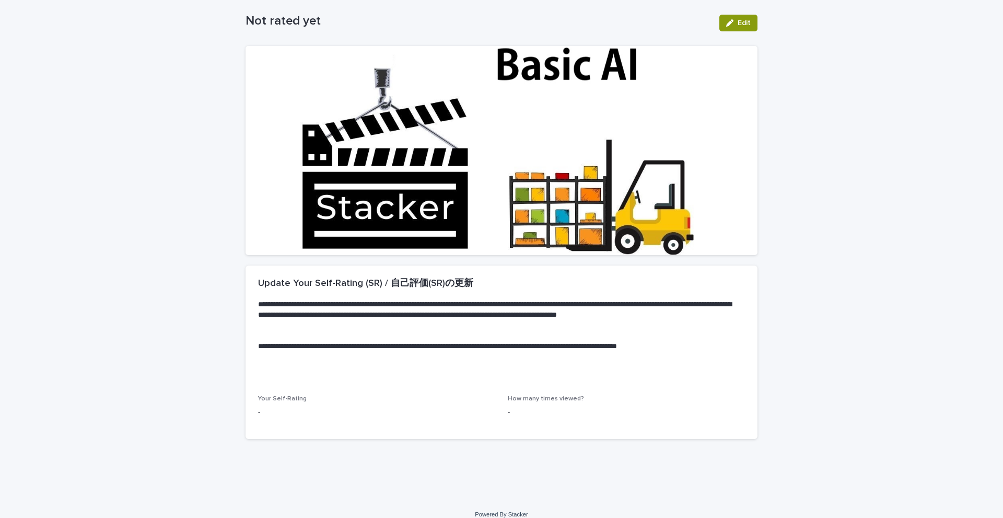
scroll to position [63, 0]
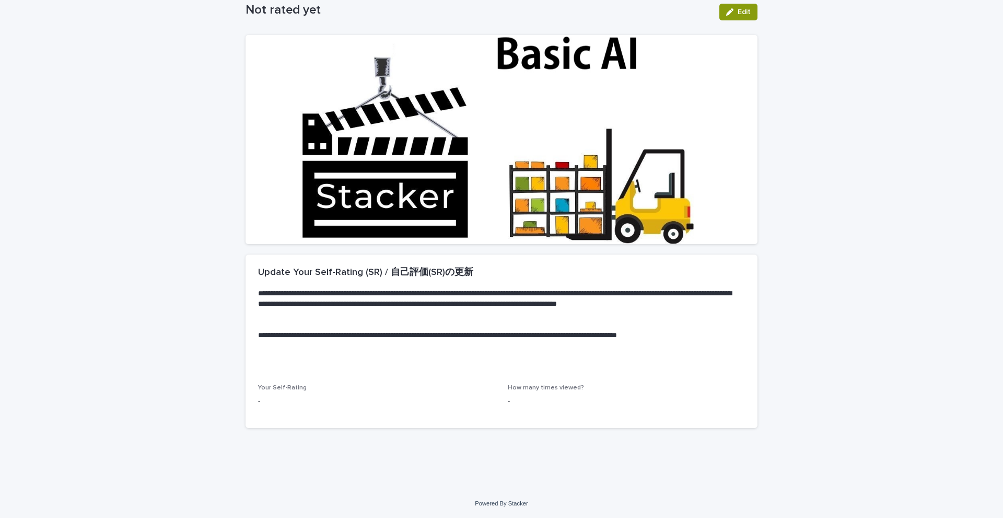
click at [290, 390] on span "Your Self-Rating" at bounding box center [282, 388] width 49 height 6
click at [276, 397] on div "-" at bounding box center [376, 400] width 237 height 13
click at [268, 399] on p "-" at bounding box center [376, 401] width 237 height 11
click at [259, 398] on p "-" at bounding box center [376, 401] width 237 height 11
click at [260, 398] on p "-" at bounding box center [376, 401] width 237 height 11
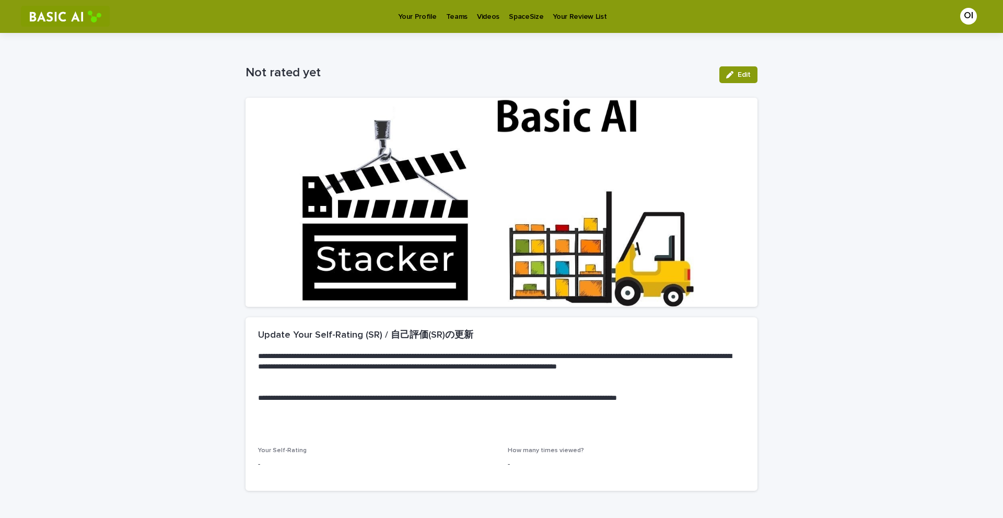
scroll to position [0, 0]
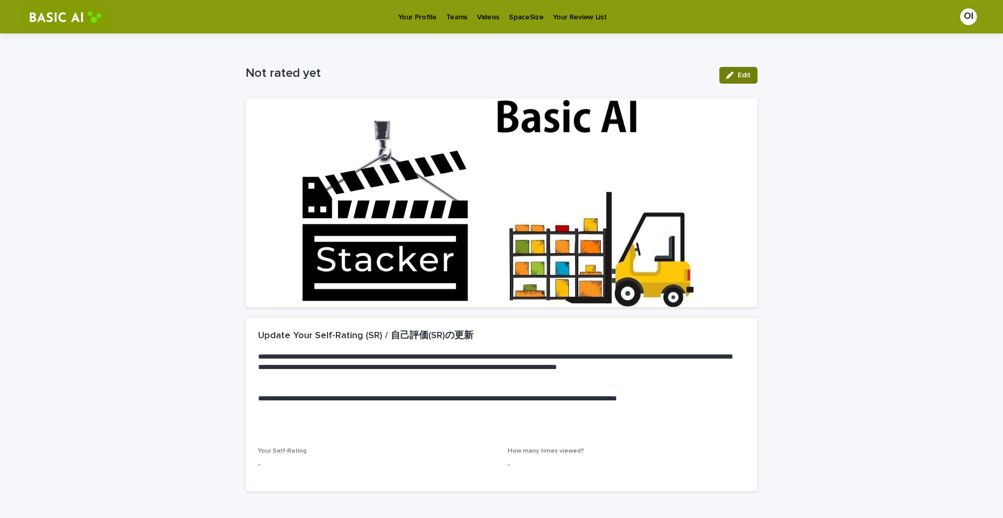
click at [500, 80] on button "Edit" at bounding box center [739, 75] width 38 height 17
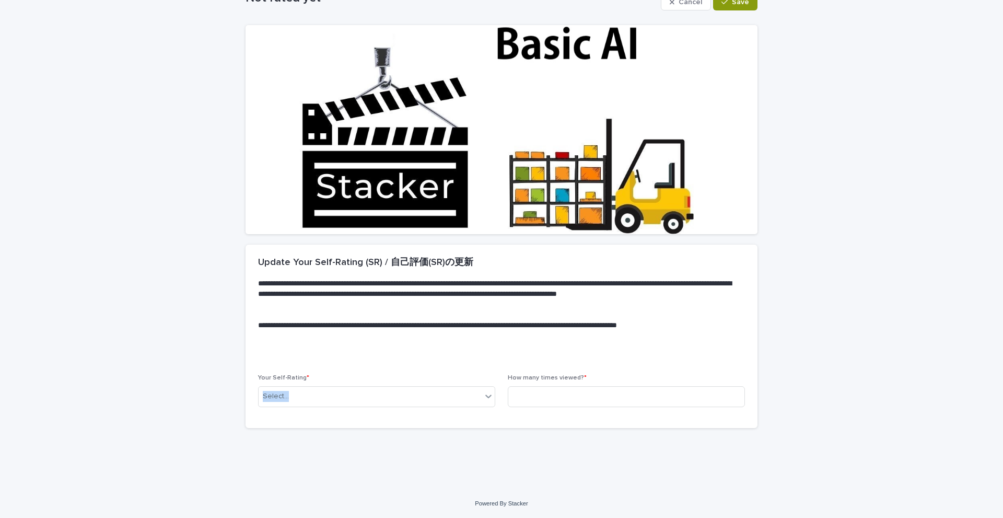
scroll to position [74, 0]
click at [397, 412] on div "Your Self-Rating * Select..." at bounding box center [376, 394] width 237 height 41
click at [405, 403] on div "Select..." at bounding box center [370, 395] width 223 height 17
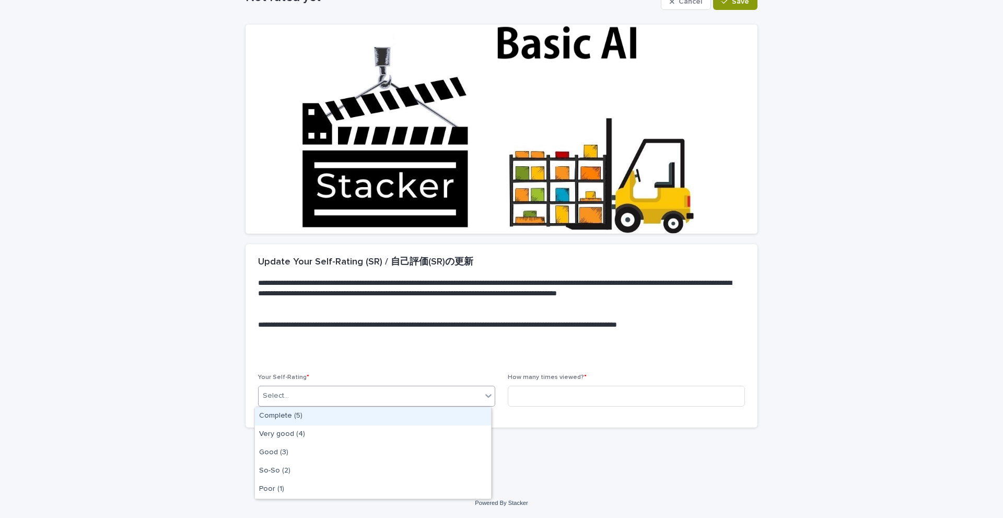
click at [387, 362] on div "**********" at bounding box center [502, 309] width 512 height 130
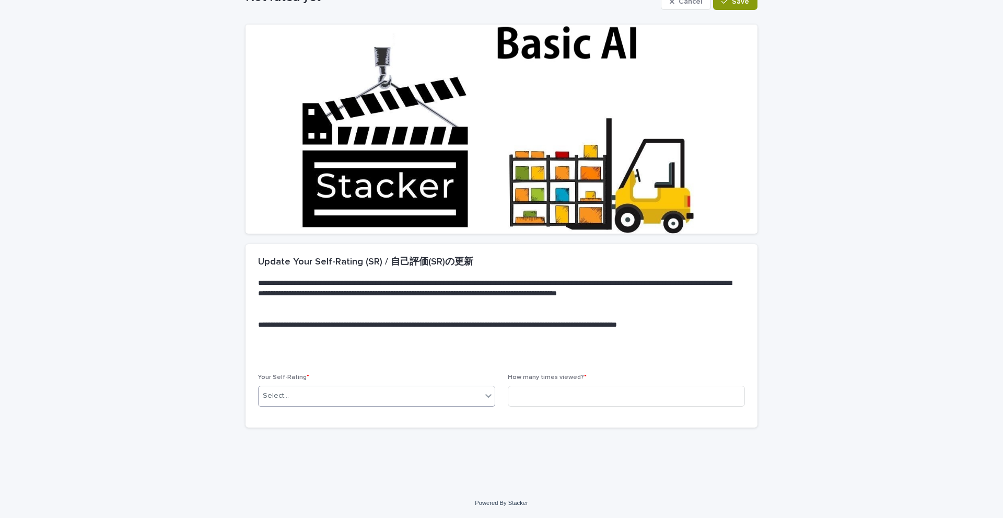
drag, startPoint x: 396, startPoint y: 421, endPoint x: 399, endPoint y: 401, distance: 20.0
click at [396, 420] on div "Your Self-Rating * Select... How many times viewed? *" at bounding box center [502, 400] width 512 height 53
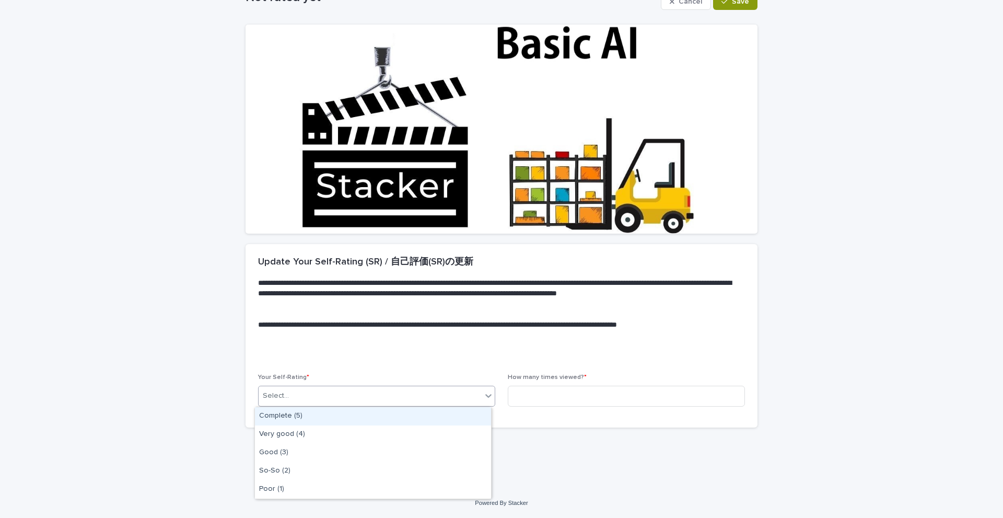
click at [399, 401] on div "Select..." at bounding box center [370, 395] width 223 height 17
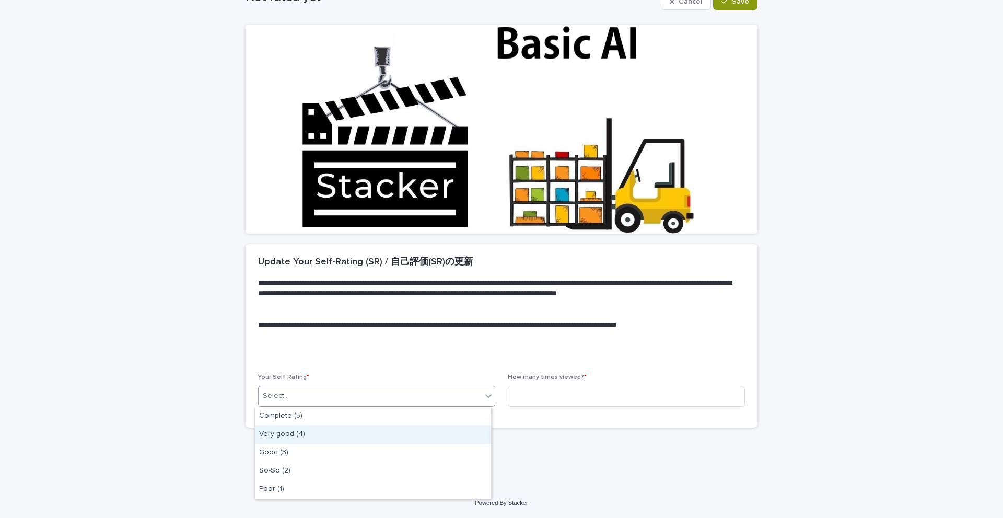
click at [392, 435] on div "Very good (4)" at bounding box center [373, 434] width 236 height 18
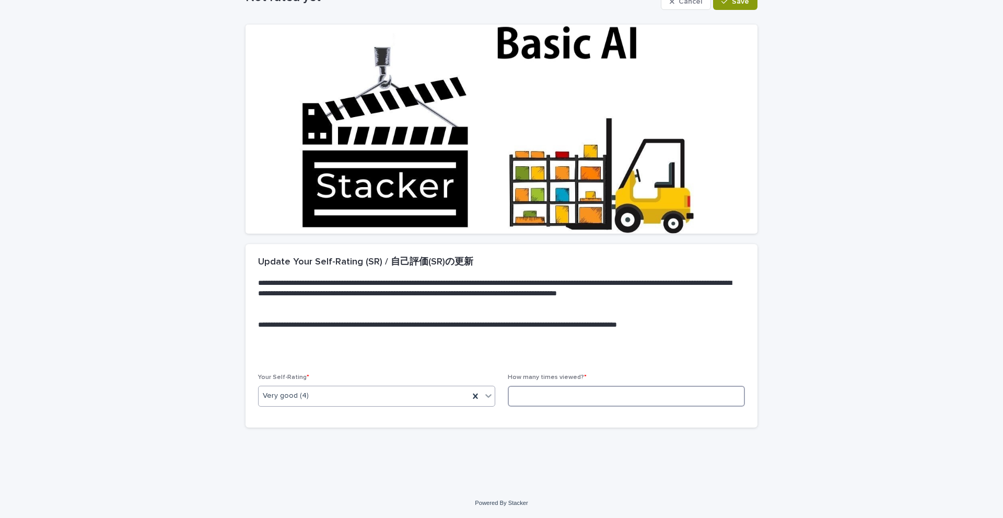
click at [500, 395] on input at bounding box center [626, 396] width 237 height 21
click at [500, 402] on input at bounding box center [626, 396] width 237 height 21
type input "*"
click at [500, 369] on div "**********" at bounding box center [502, 309] width 512 height 130
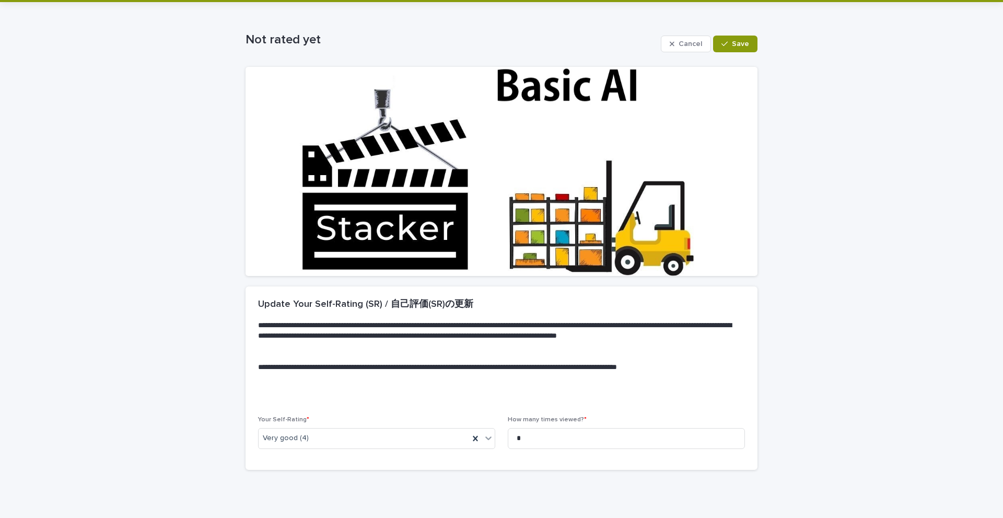
scroll to position [0, 0]
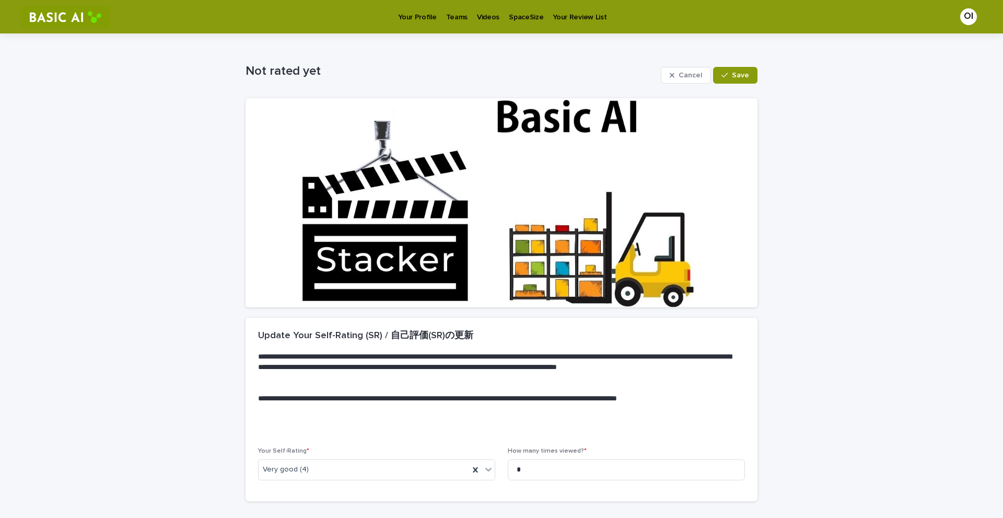
drag, startPoint x: 734, startPoint y: 64, endPoint x: 733, endPoint y: 72, distance: 7.4
click at [500, 65] on div "Cancel Save" at bounding box center [709, 75] width 97 height 42
click at [500, 72] on span "Save" at bounding box center [740, 75] width 17 height 7
drag, startPoint x: 299, startPoint y: 71, endPoint x: 340, endPoint y: 64, distance: 41.3
click at [298, 71] on p "Very good (4) (1回)" at bounding box center [479, 73] width 466 height 15
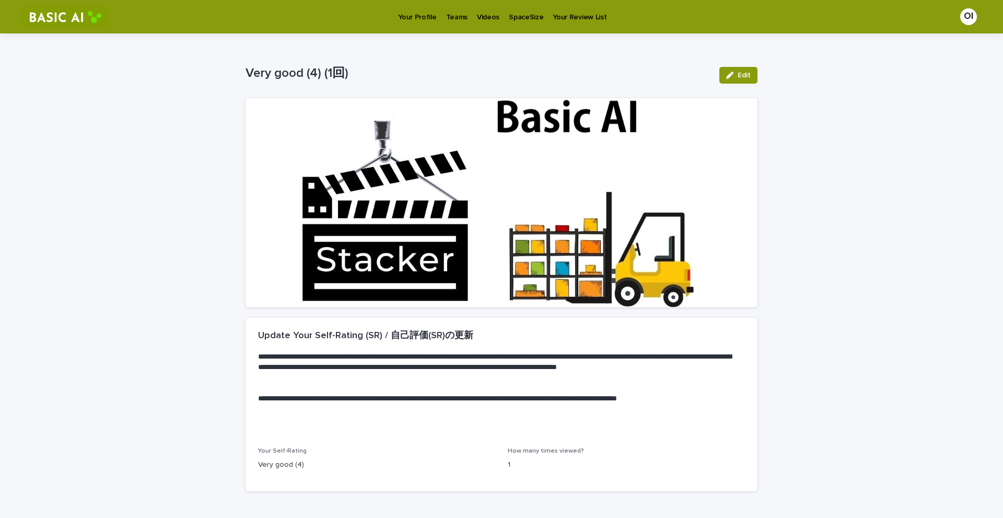
click at [478, 18] on p "Videos" at bounding box center [488, 11] width 22 height 22
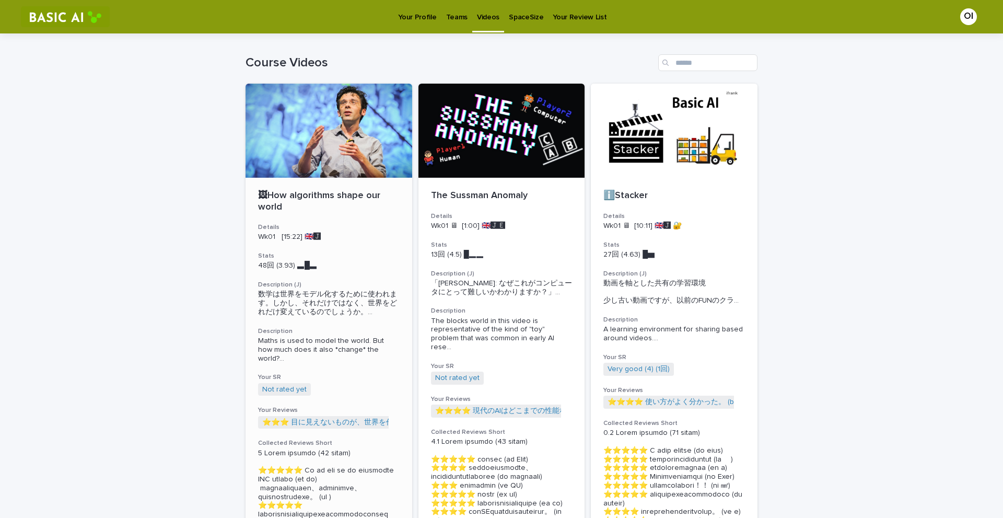
click at [360, 174] on div at bounding box center [329, 131] width 167 height 94
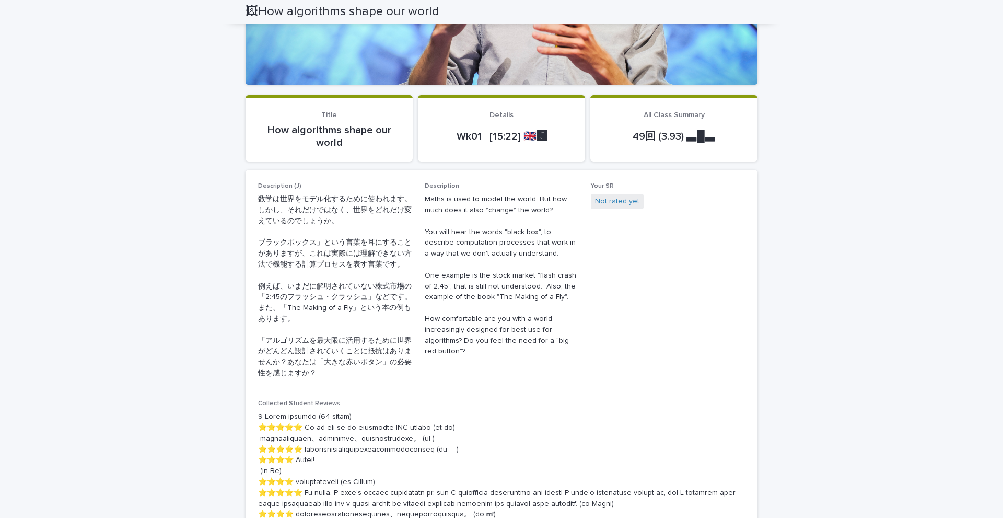
scroll to position [52, 0]
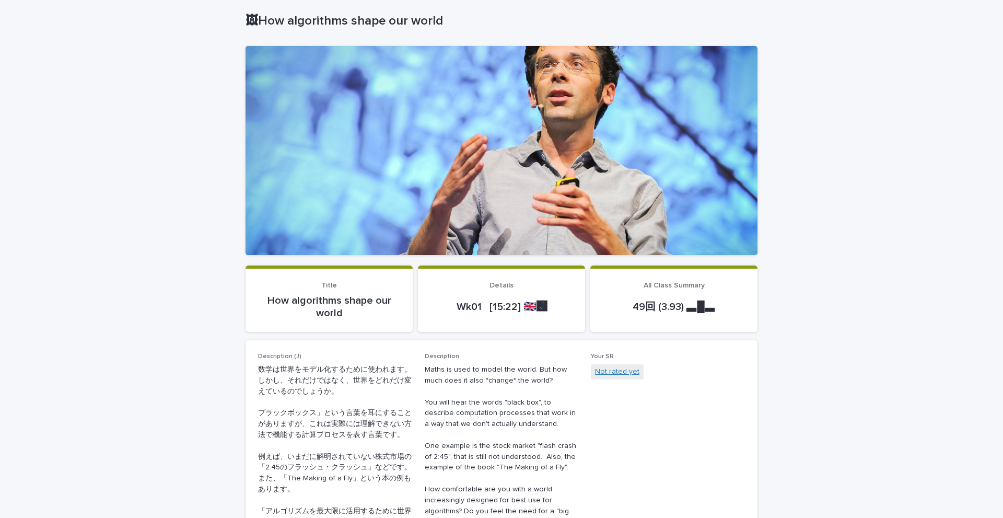
click at [500, 371] on link "Not rated yet" at bounding box center [617, 371] width 44 height 11
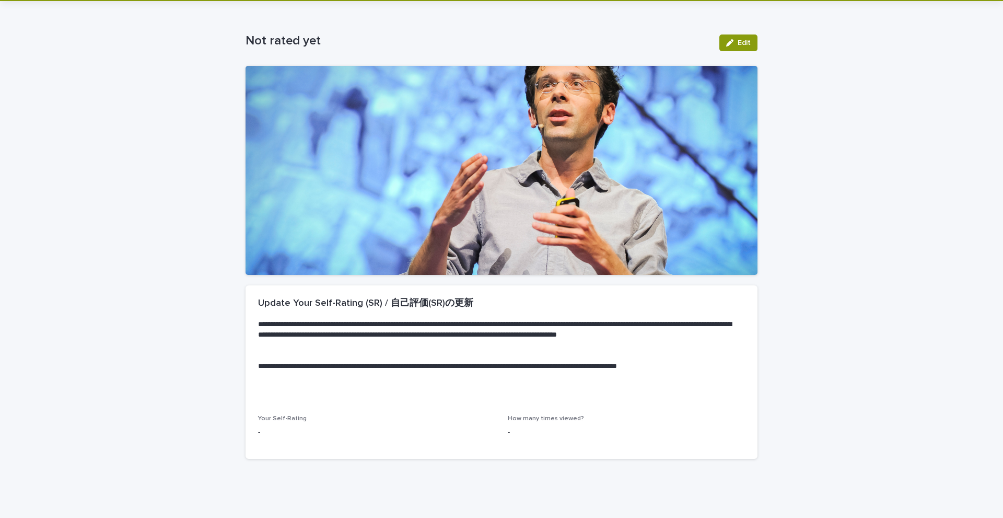
scroll to position [63, 0]
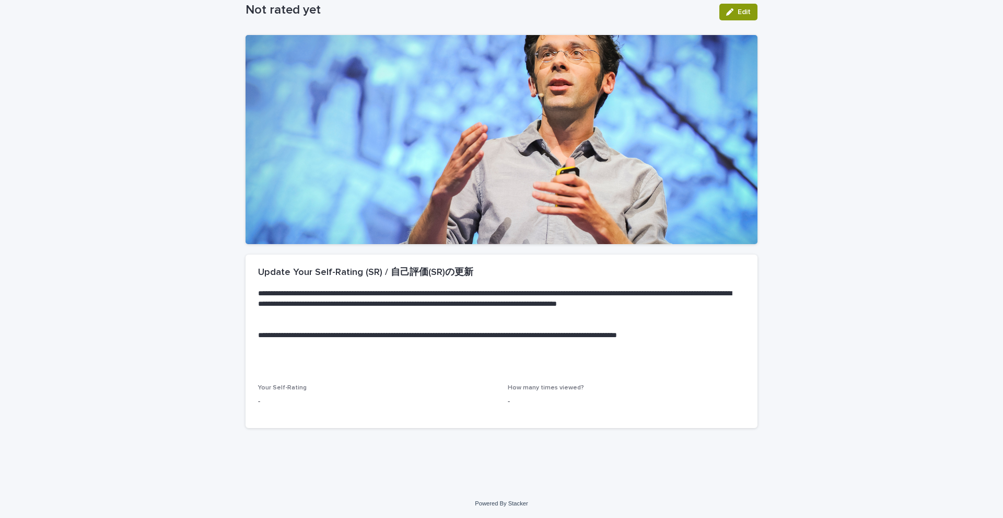
click at [500, 17] on button "Edit" at bounding box center [739, 12] width 38 height 17
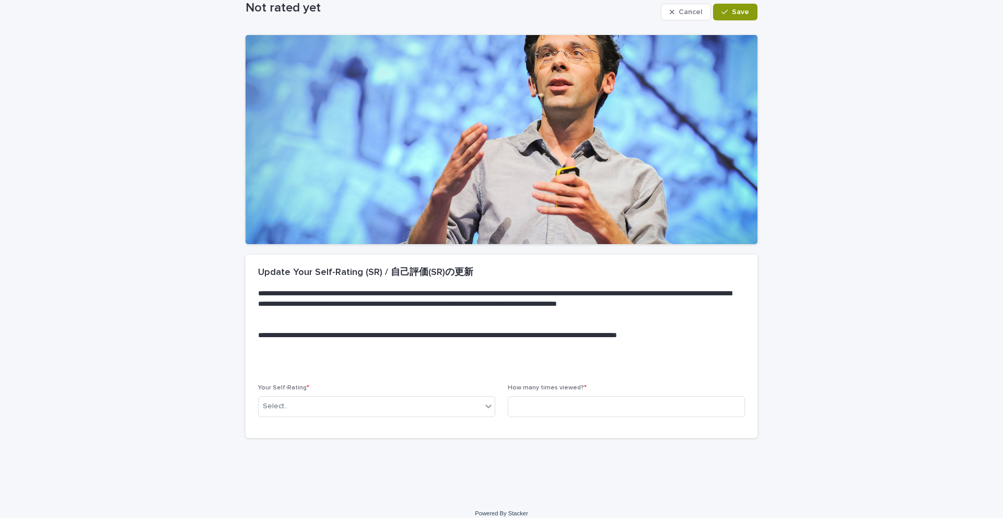
scroll to position [68, 0]
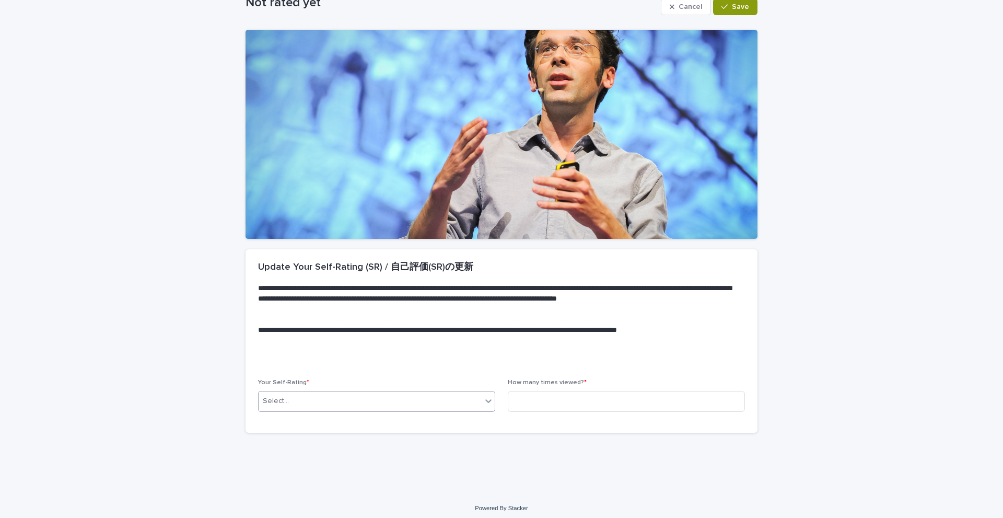
click at [407, 409] on div "Select..." at bounding box center [370, 400] width 223 height 17
click at [364, 459] on div "Good (3)" at bounding box center [373, 458] width 236 height 18
click at [500, 380] on p "How many times viewed? *" at bounding box center [626, 382] width 237 height 7
click at [500, 397] on input at bounding box center [626, 401] width 237 height 21
type input "*"
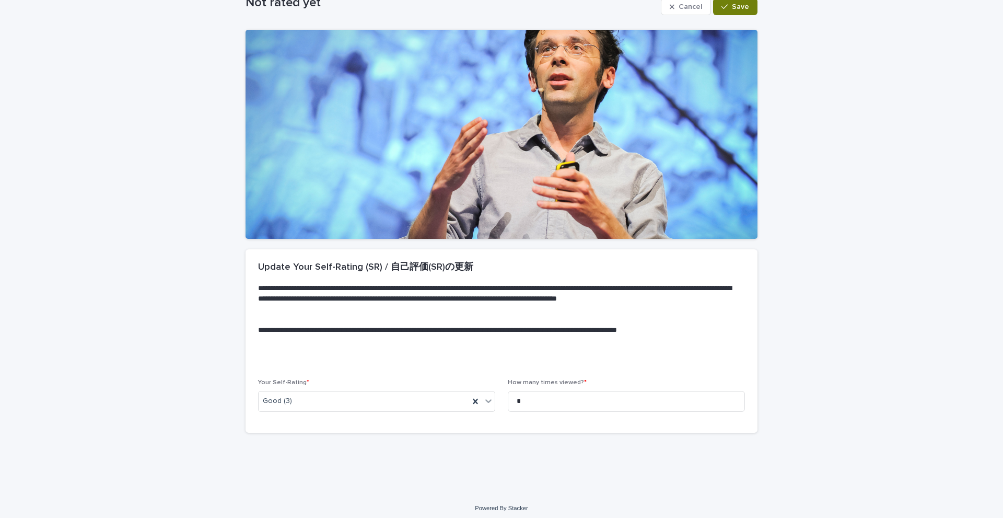
click at [500, 11] on button "Save" at bounding box center [735, 6] width 44 height 17
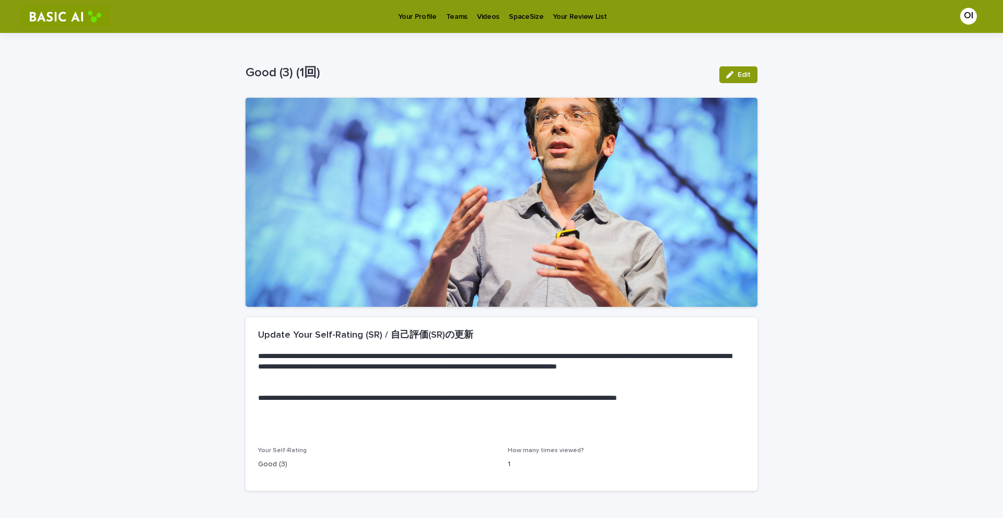
scroll to position [0, 0]
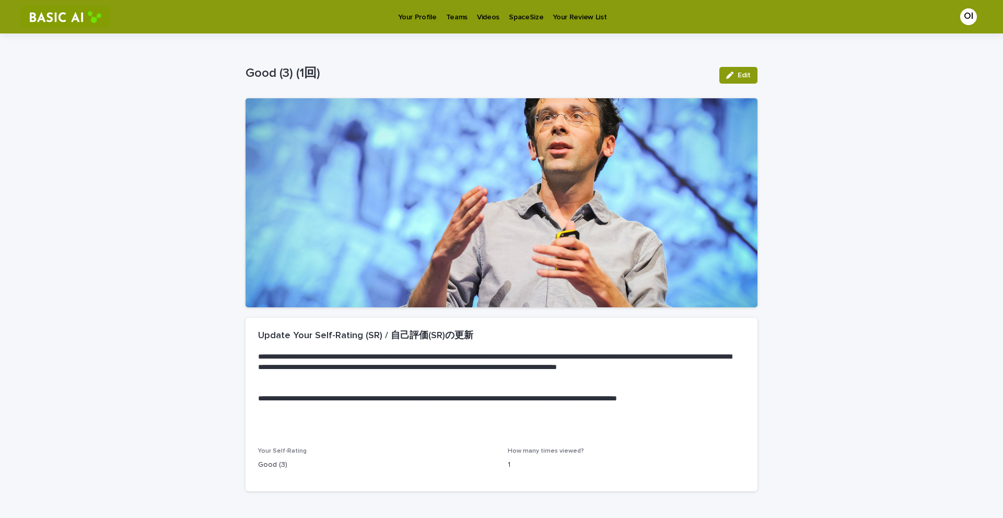
click at [482, 19] on p "Videos" at bounding box center [488, 11] width 22 height 22
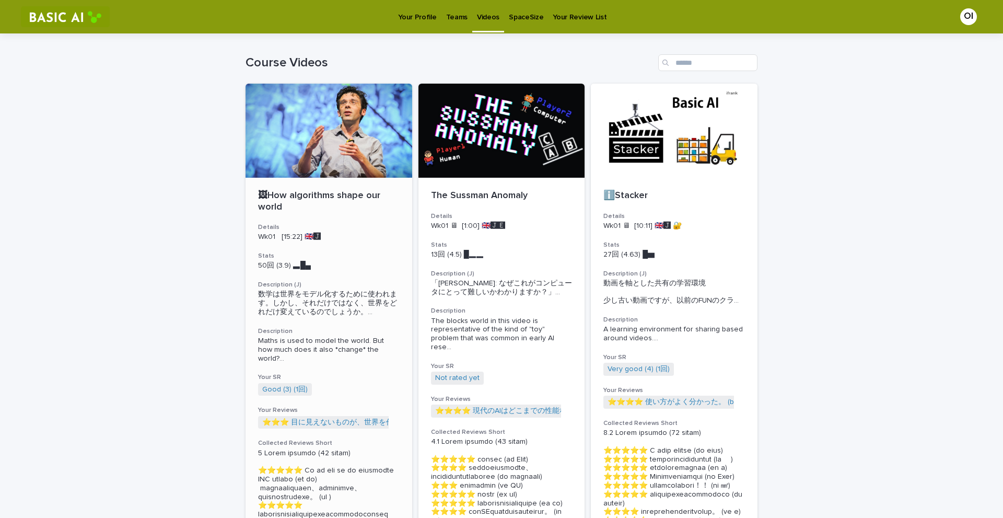
click at [338, 210] on p "🖼How algorithms shape our world" at bounding box center [329, 201] width 142 height 22
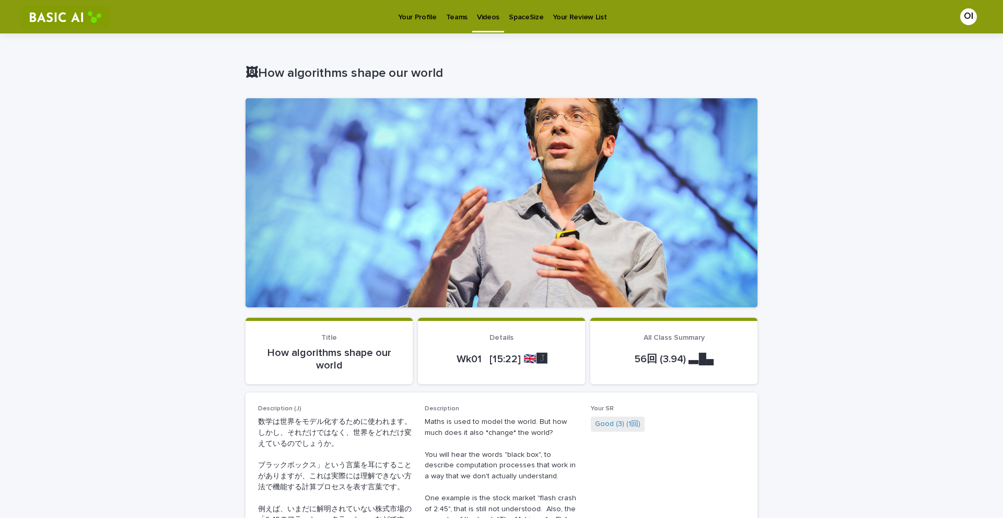
click at [478, 25] on link "Videos" at bounding box center [488, 15] width 32 height 31
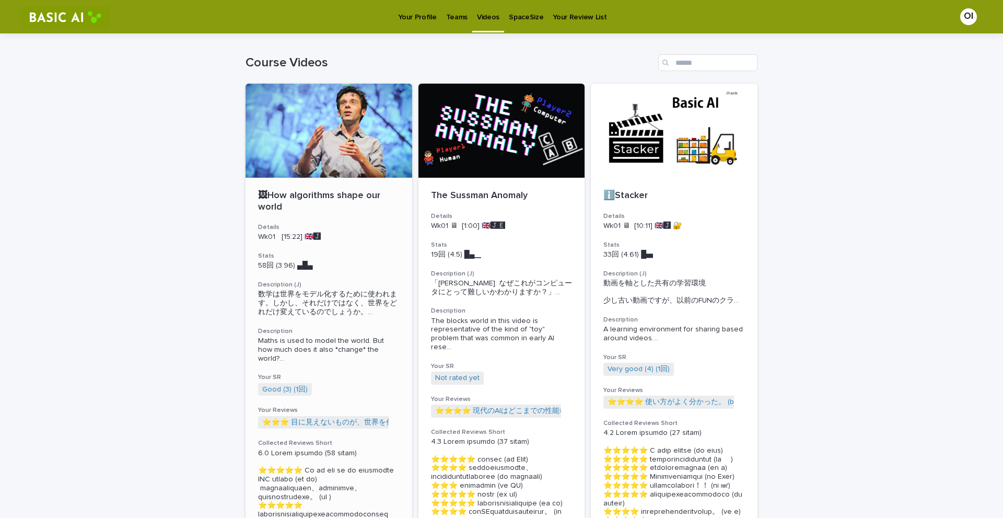
click at [330, 241] on p "Wk01 [15:22] 🇬🇧🅹️" at bounding box center [329, 237] width 142 height 9
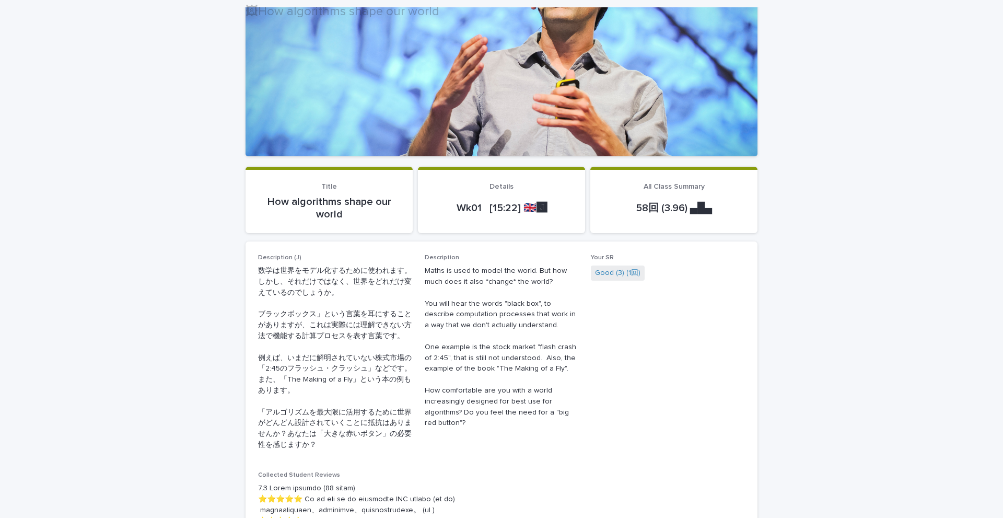
scroll to position [157, 0]
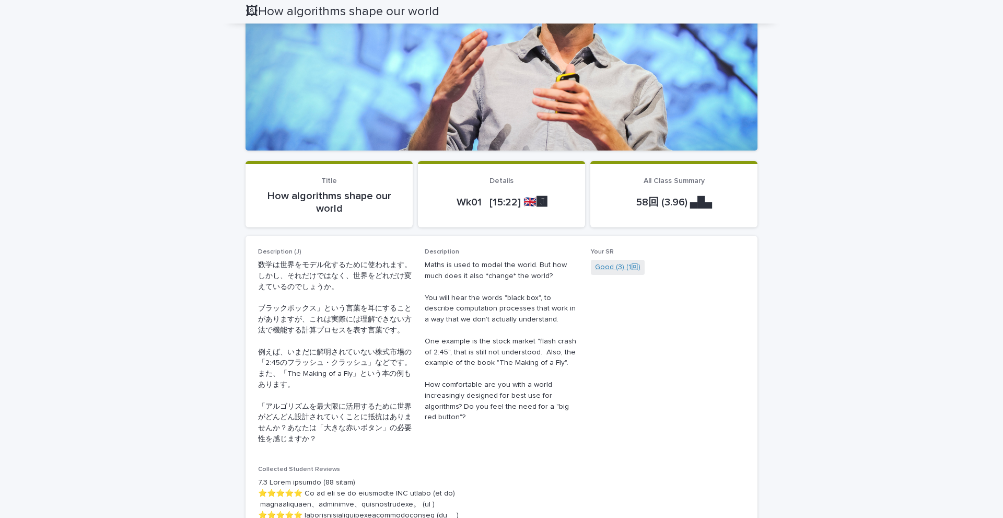
click at [500, 269] on link "Good (3) (1回)" at bounding box center [617, 267] width 45 height 11
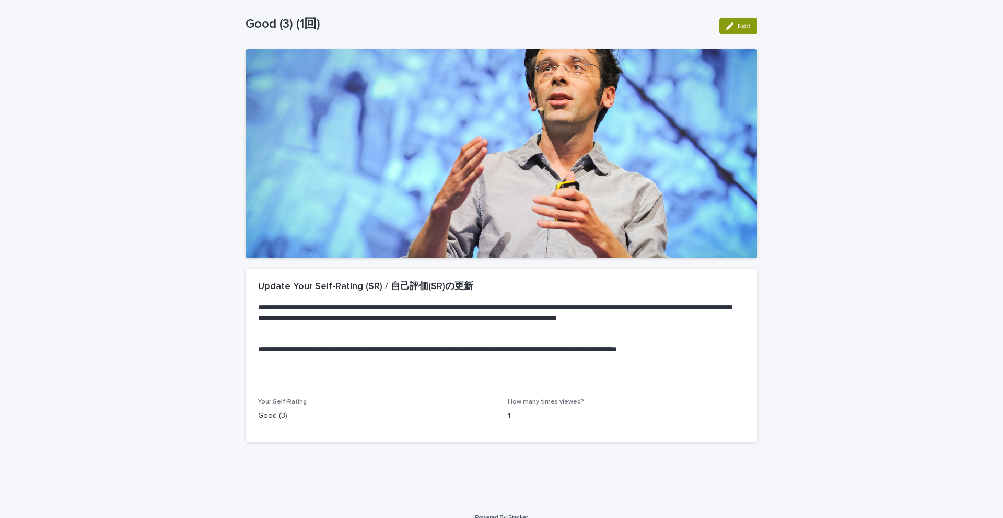
scroll to position [63, 0]
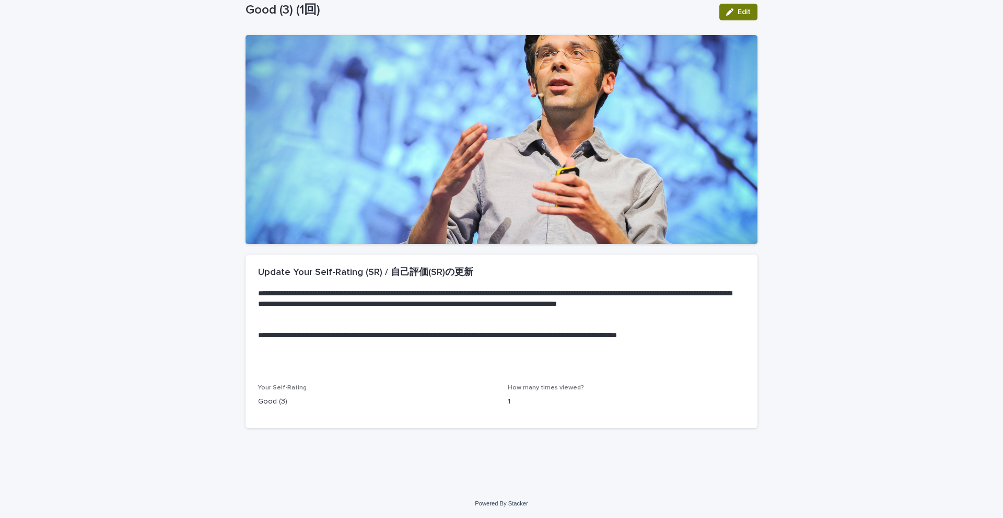
click at [500, 20] on button "Edit" at bounding box center [739, 12] width 38 height 17
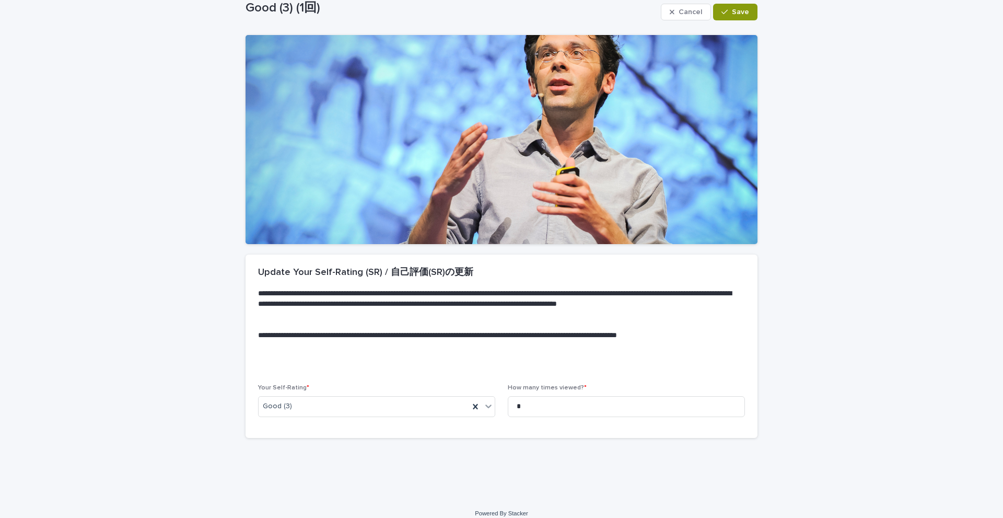
scroll to position [68, 0]
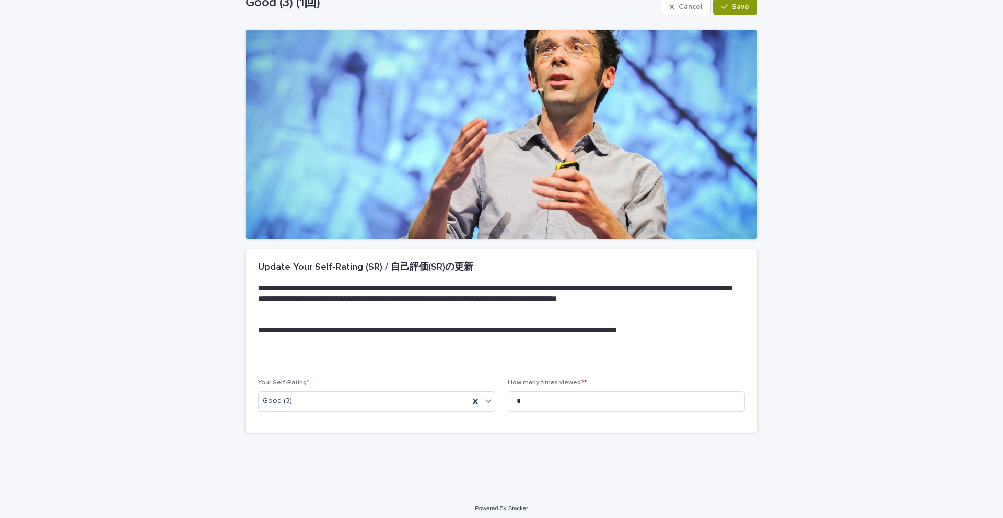
click at [500, 389] on div "How many times viewed? * *" at bounding box center [626, 399] width 237 height 41
click at [500, 399] on input "*" at bounding box center [626, 401] width 237 height 21
type input "*"
click at [500, 2] on button "Save" at bounding box center [735, 6] width 44 height 17
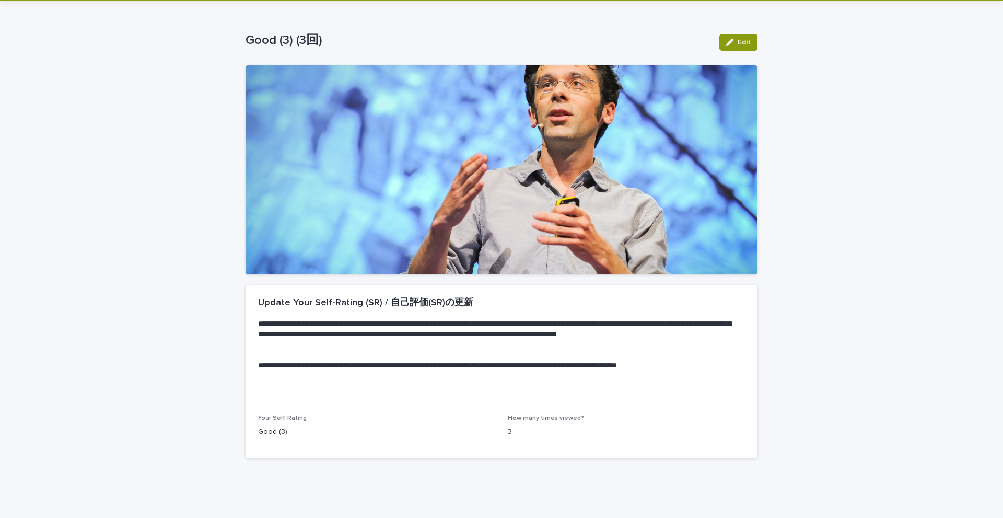
scroll to position [0, 0]
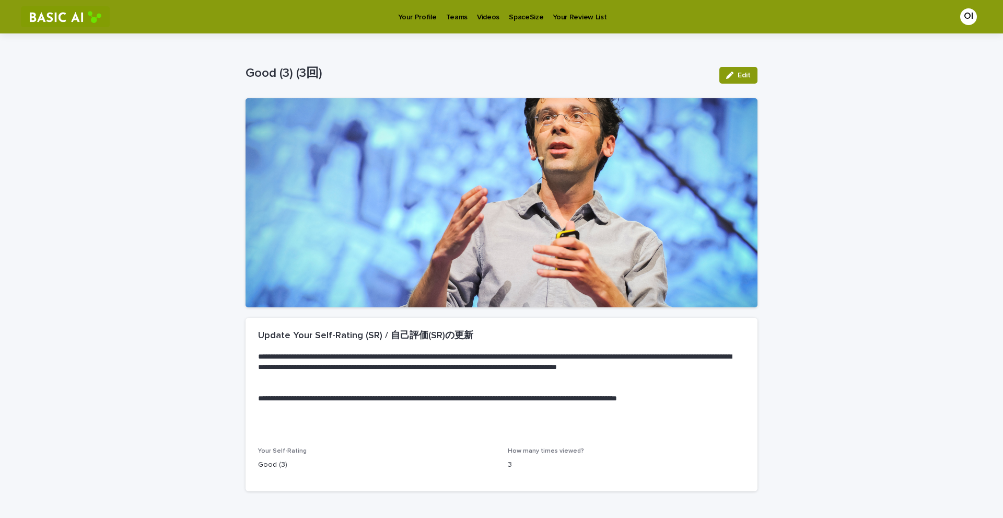
click at [482, 18] on p "Videos" at bounding box center [488, 11] width 22 height 22
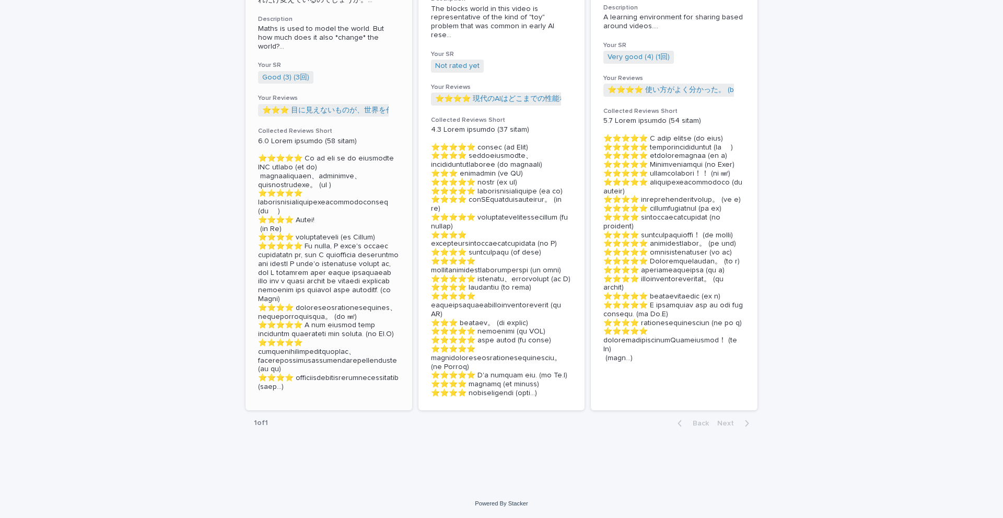
scroll to position [78, 0]
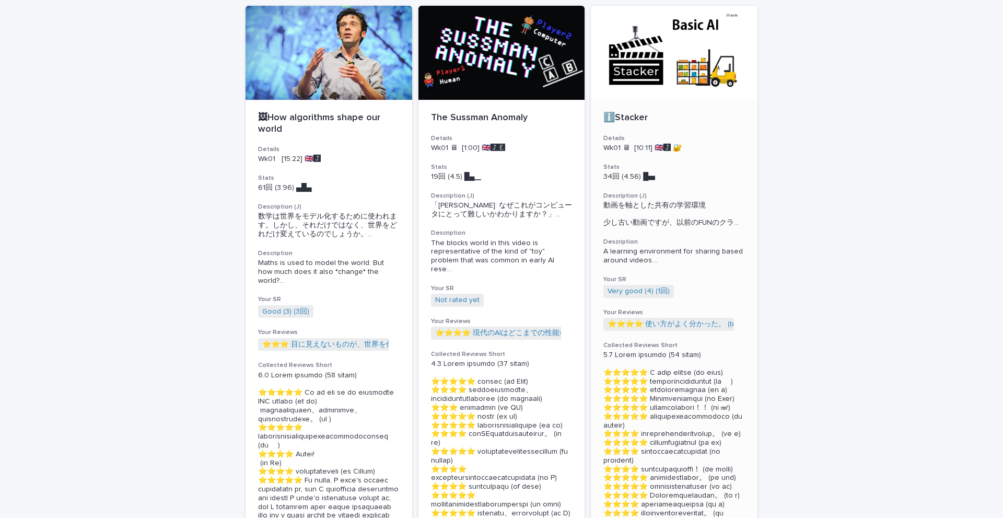
click at [500, 111] on div "ℹ️Stacker" at bounding box center [675, 117] width 142 height 14
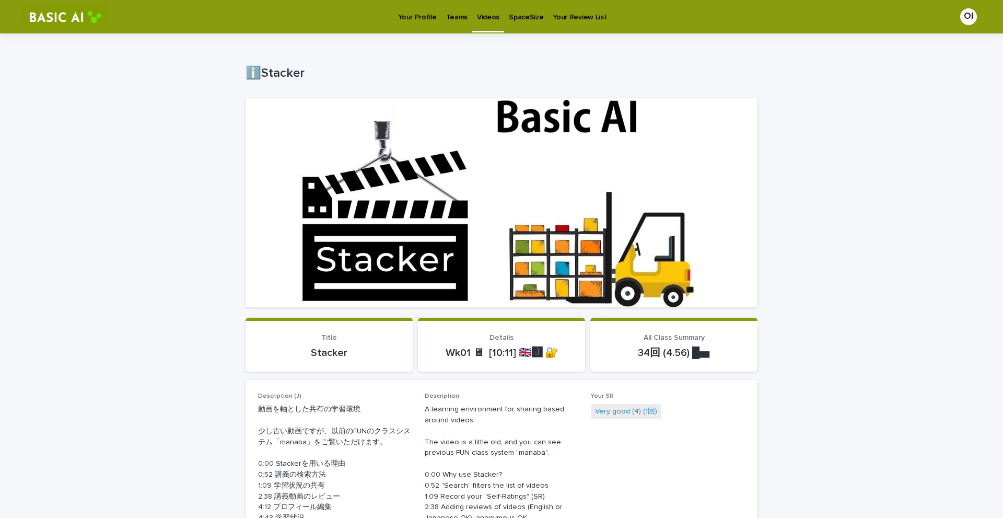
click at [500, 405] on span "Very good (4) (1回)" at bounding box center [626, 411] width 71 height 15
click at [500, 409] on link "Very good (4) (1回)" at bounding box center [626, 411] width 62 height 11
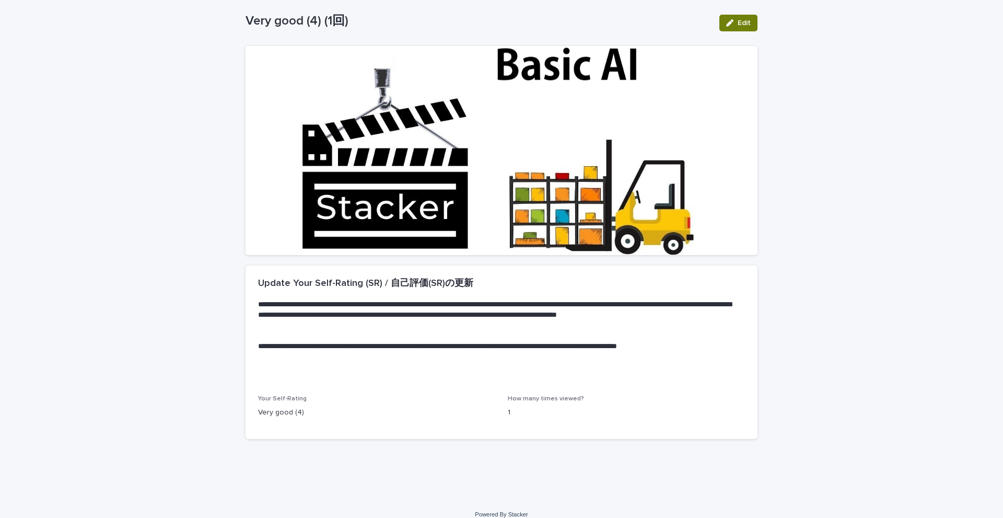
click at [500, 16] on button "Edit" at bounding box center [739, 23] width 38 height 17
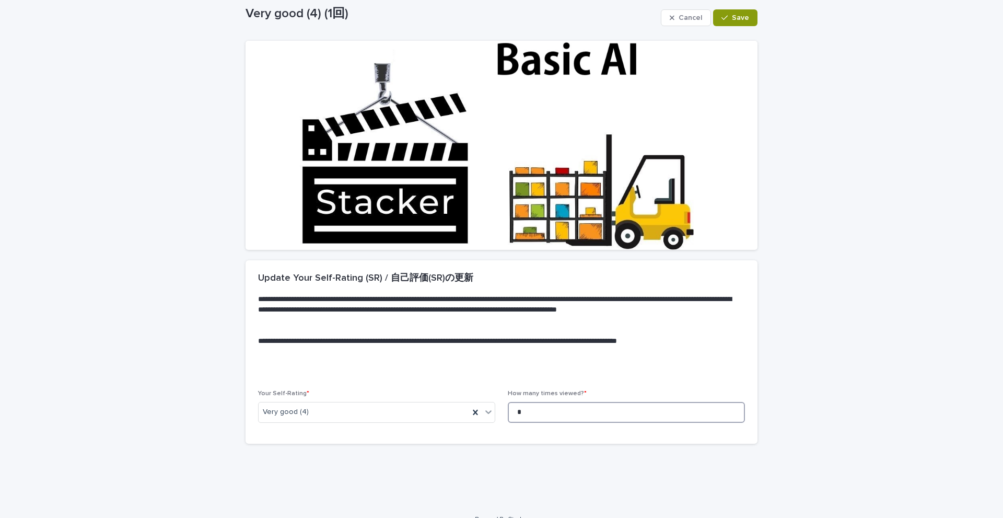
click at [500, 407] on input "*" at bounding box center [626, 412] width 237 height 21
type input "*"
click at [500, 19] on icon "button" at bounding box center [725, 17] width 6 height 7
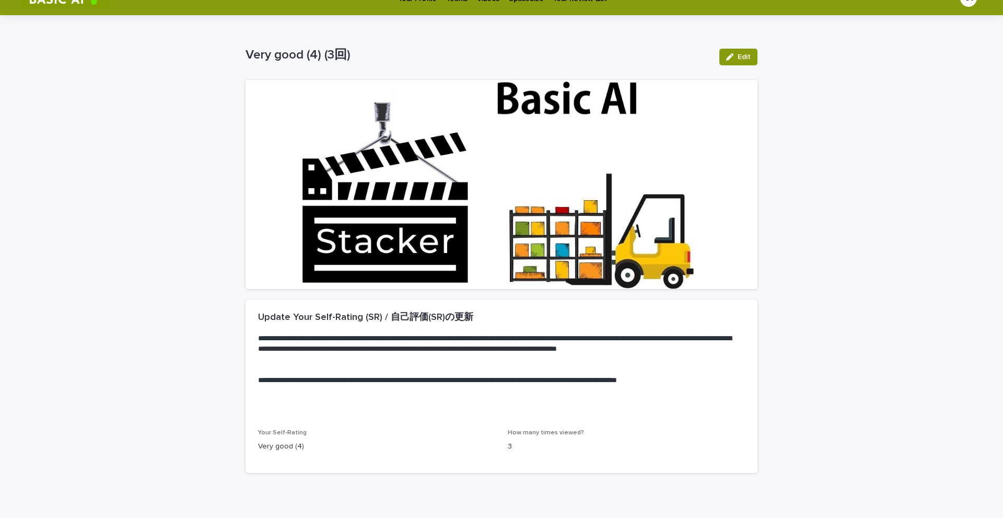
scroll to position [0, 0]
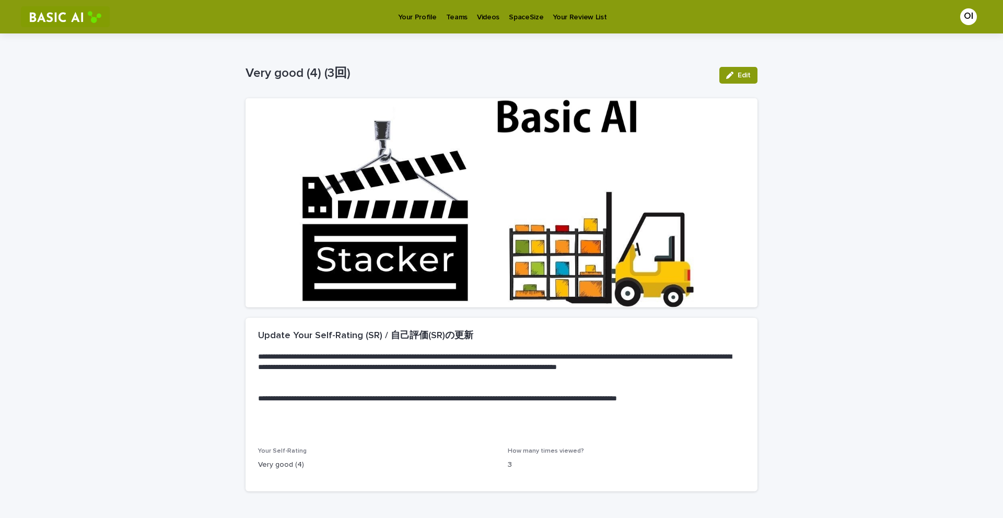
click at [500, 15] on p "Your Review List" at bounding box center [580, 11] width 54 height 22
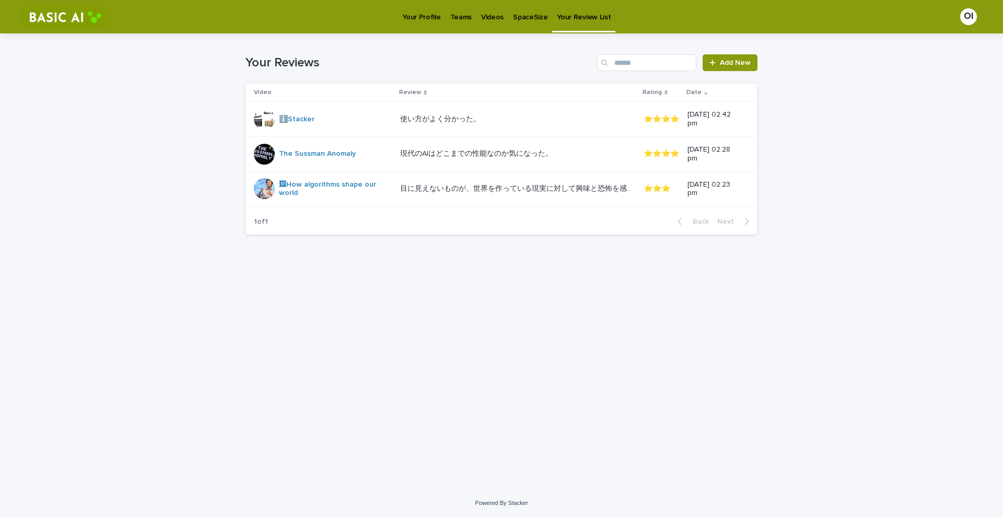
click at [500, 19] on p "SpaceSize" at bounding box center [530, 11] width 34 height 22
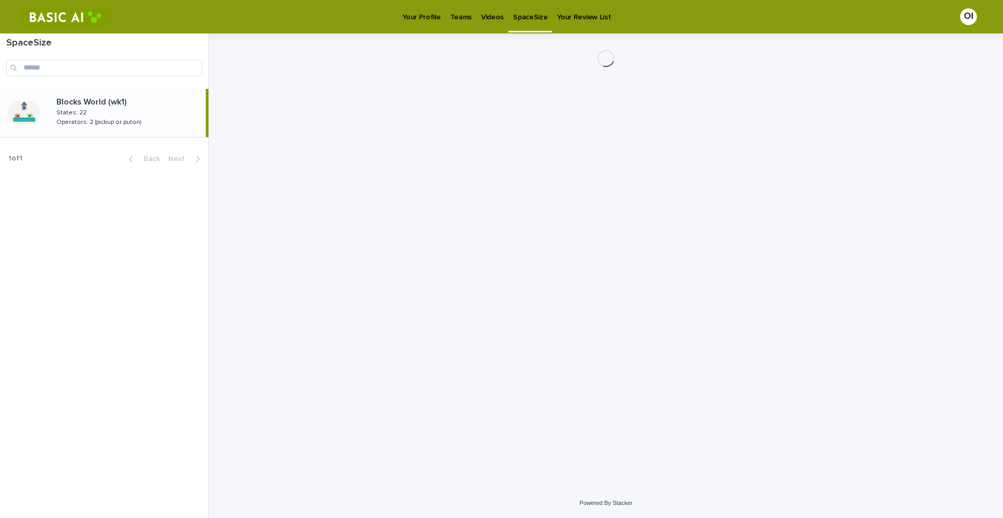
click at [410, 18] on p "Your Profile" at bounding box center [421, 11] width 38 height 22
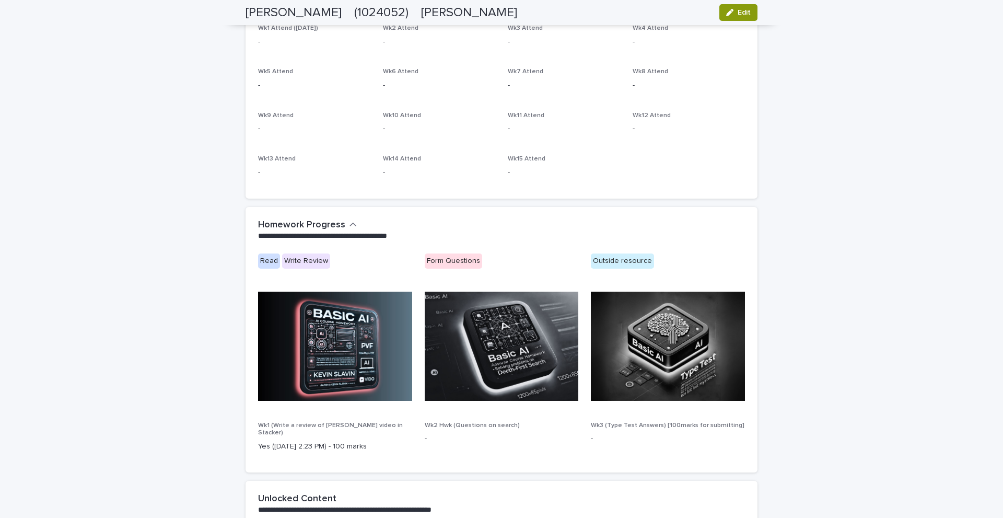
scroll to position [571, 0]
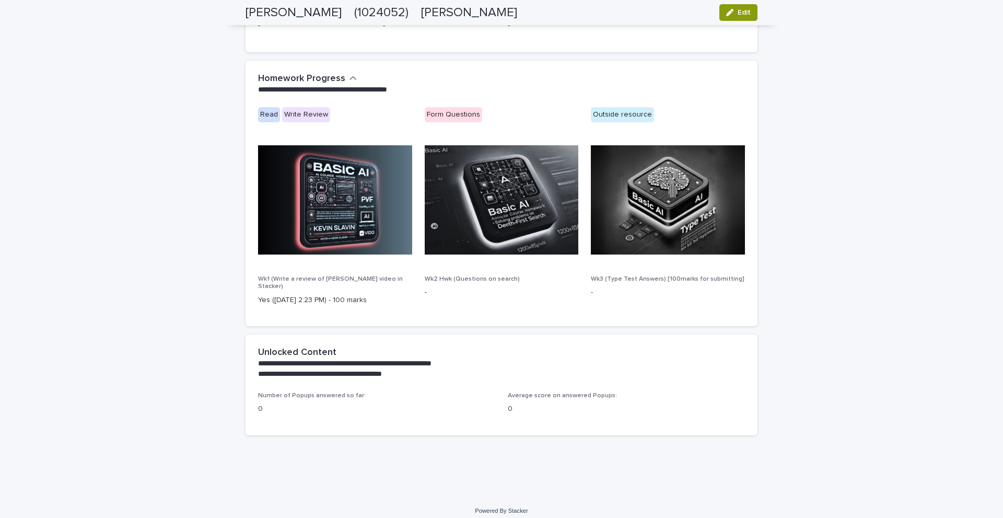
click at [304, 401] on div "0" at bounding box center [376, 407] width 237 height 13
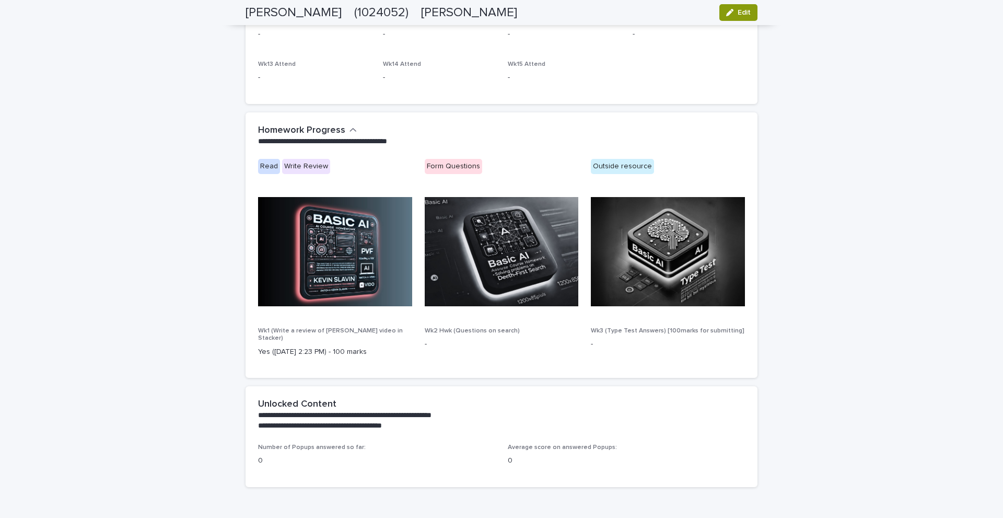
scroll to position [519, 0]
click at [342, 132] on button "Homework Progress" at bounding box center [307, 130] width 99 height 11
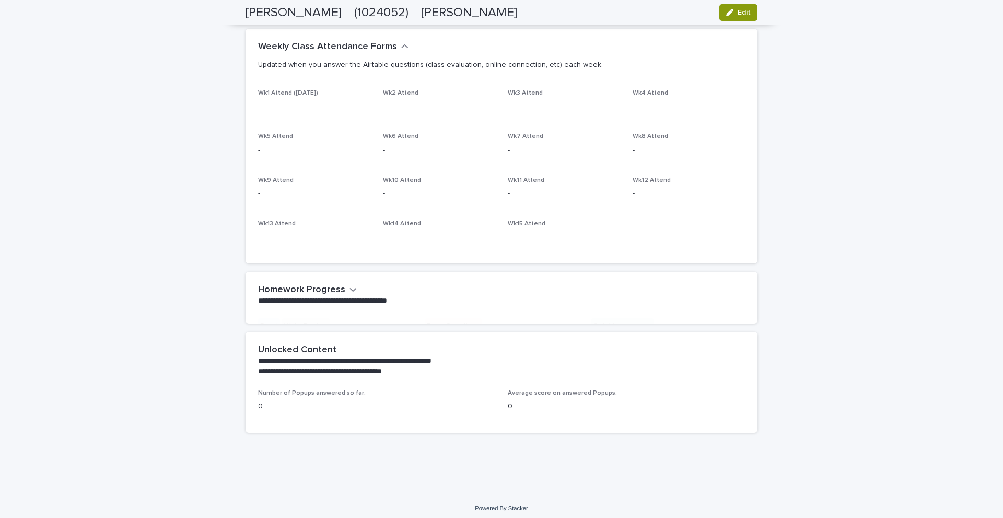
click at [342, 132] on div "Wk1 Attend (Sep 28) - Wk2 Attend - Wk3 Attend - Wk4 Attend - Wk5 Attend - Wk6 A…" at bounding box center [501, 169] width 487 height 161
click at [350, 285] on icon "button" at bounding box center [353, 289] width 7 height 9
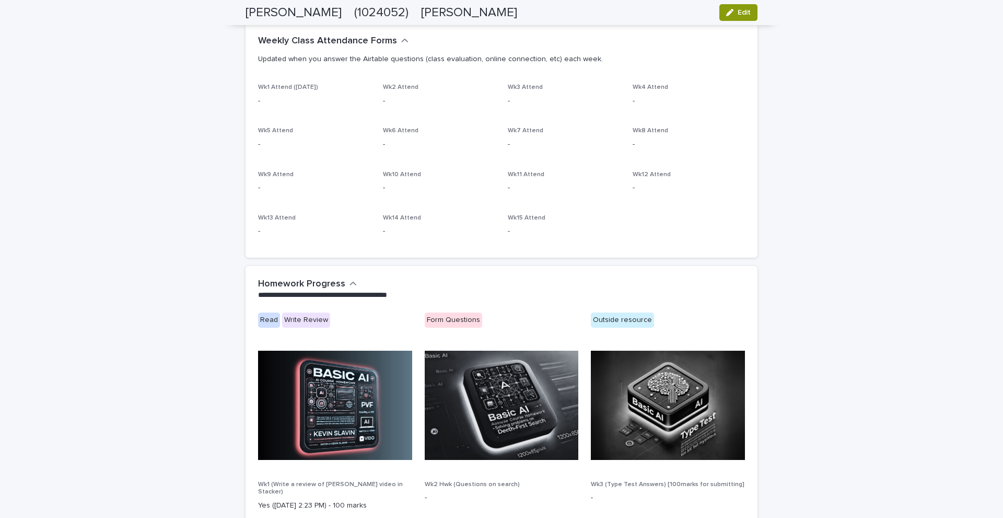
scroll to position [571, 0]
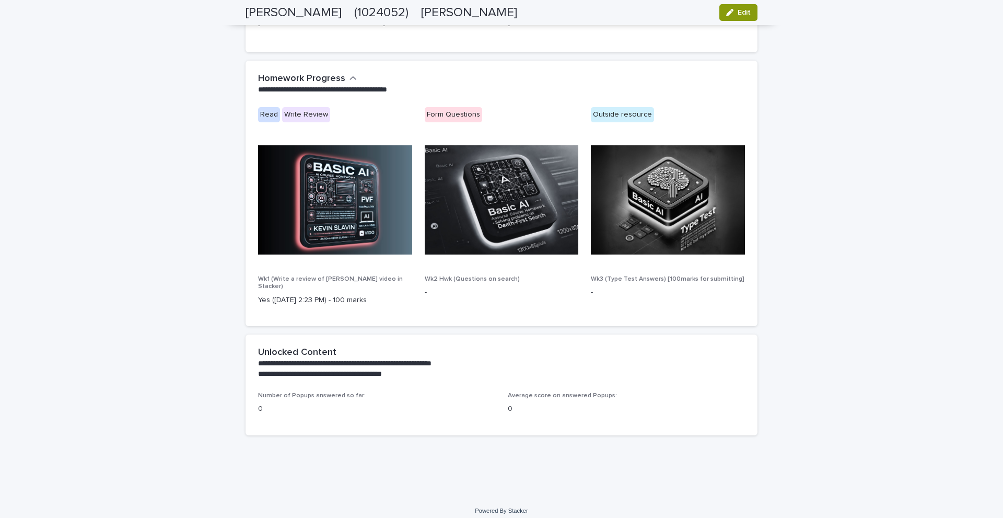
click at [442, 114] on div "Form Questions" at bounding box center [453, 114] width 57 height 15
drag, startPoint x: 355, startPoint y: 288, endPoint x: 368, endPoint y: 292, distance: 13.2
click at [355, 295] on p "Yes (Sep 19 2:23 PM) - 100 marks" at bounding box center [335, 300] width 154 height 11
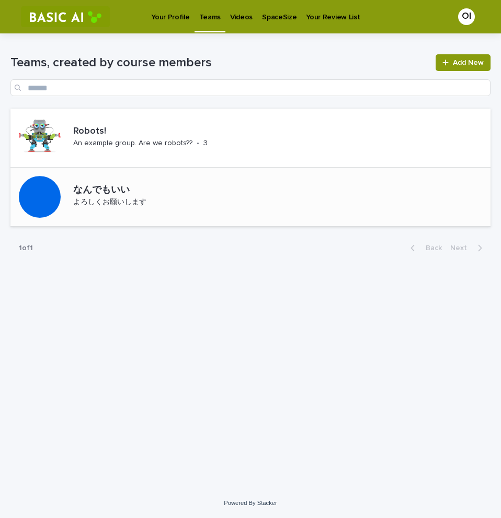
click at [128, 184] on div "なんでもいい" at bounding box center [138, 190] width 130 height 14
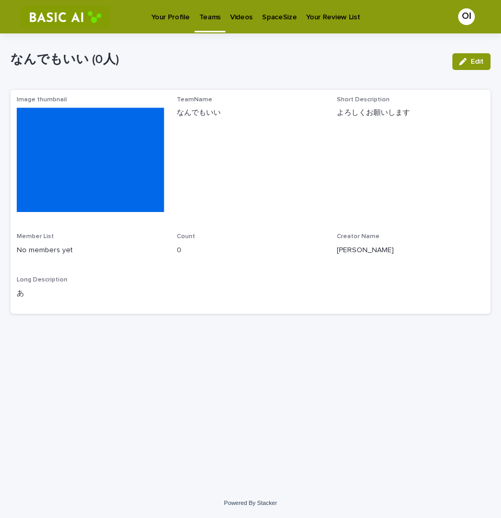
click at [50, 284] on p "Long Description" at bounding box center [250, 279] width 467 height 7
click at [71, 255] on p "No members yet" at bounding box center [90, 250] width 147 height 11
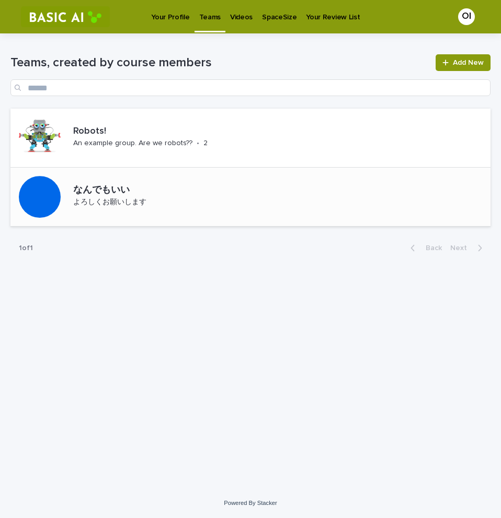
click at [105, 226] on div "なんでもいい よろしくお願いします" at bounding box center [108, 197] width 196 height 59
click at [234, 136] on p "Robots!" at bounding box center [156, 131] width 167 height 11
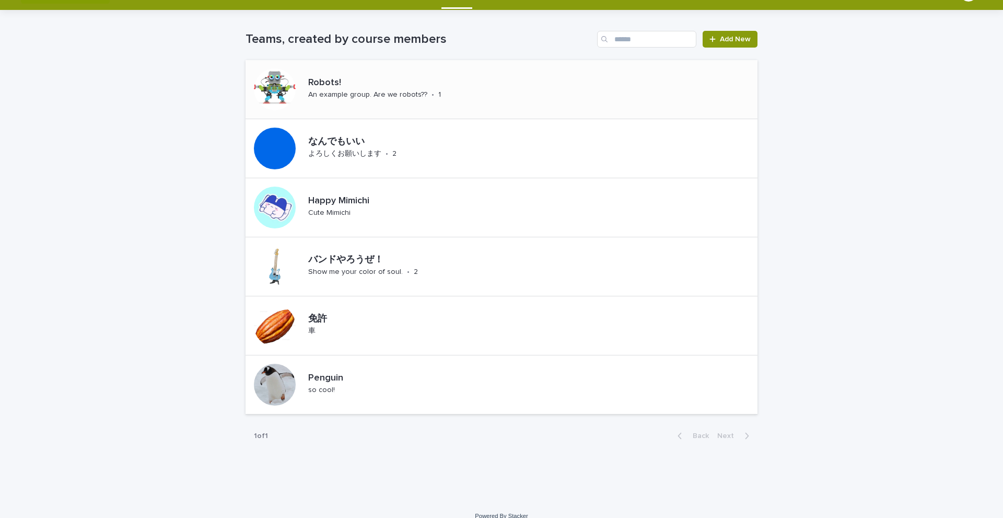
scroll to position [37, 0]
